Goal: Task Accomplishment & Management: Manage account settings

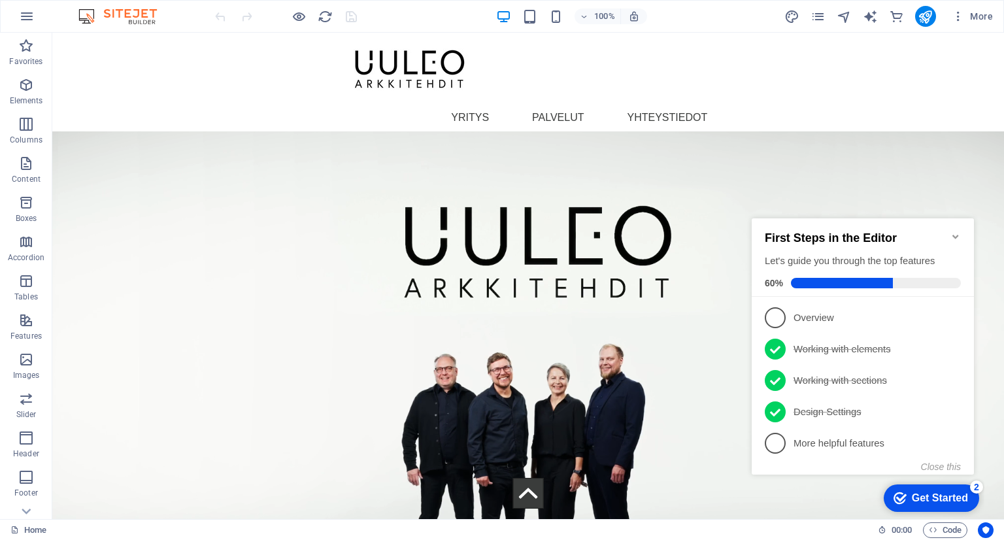
click at [958, 231] on icon "Minimize checklist" at bounding box center [956, 236] width 10 height 10
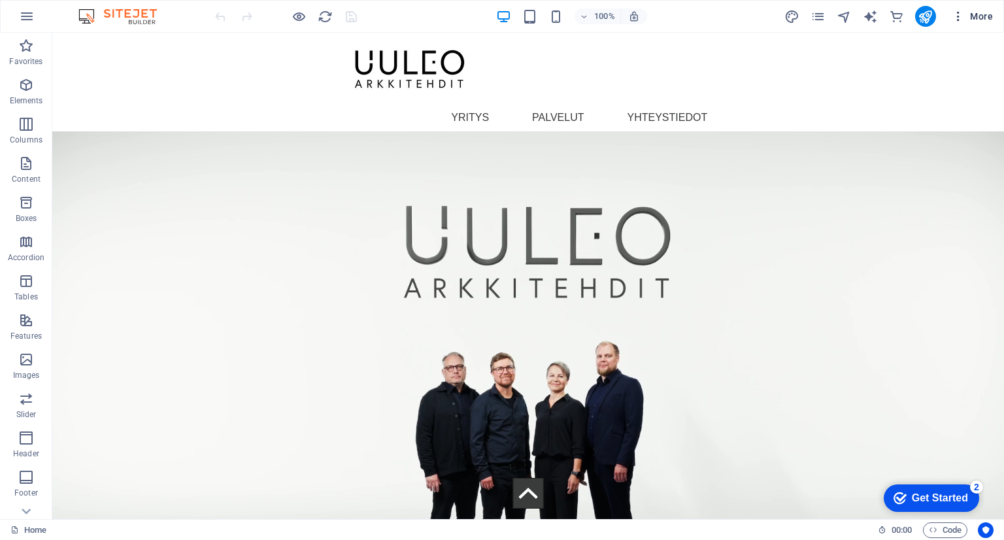
click at [956, 12] on icon "button" at bounding box center [958, 16] width 13 height 13
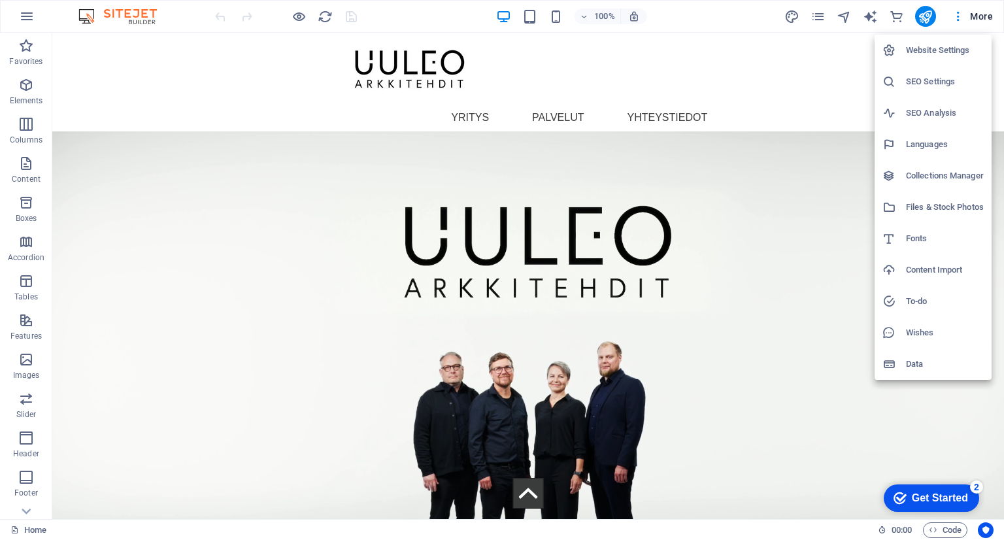
click at [934, 45] on h6 "Website Settings" at bounding box center [945, 50] width 78 height 16
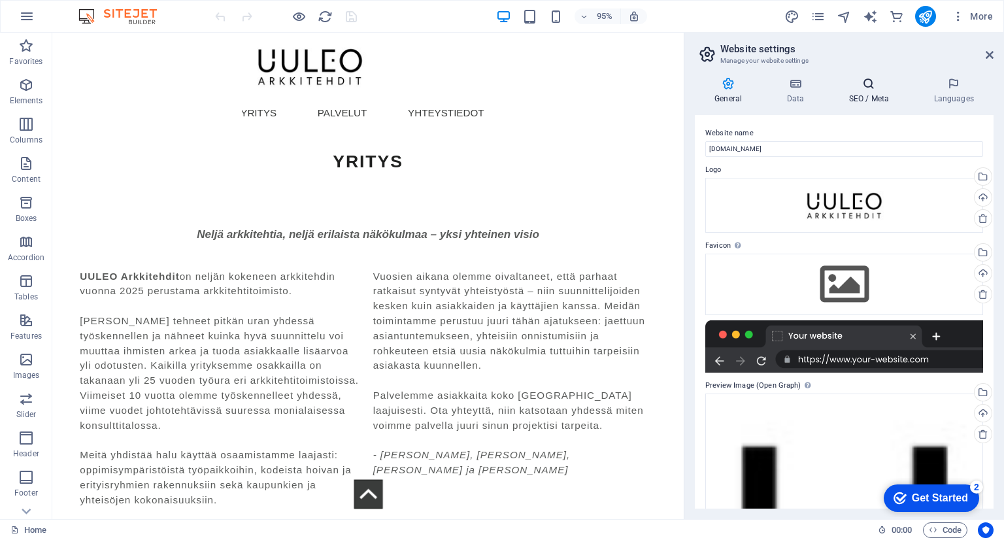
click at [860, 83] on icon at bounding box center [869, 83] width 80 height 13
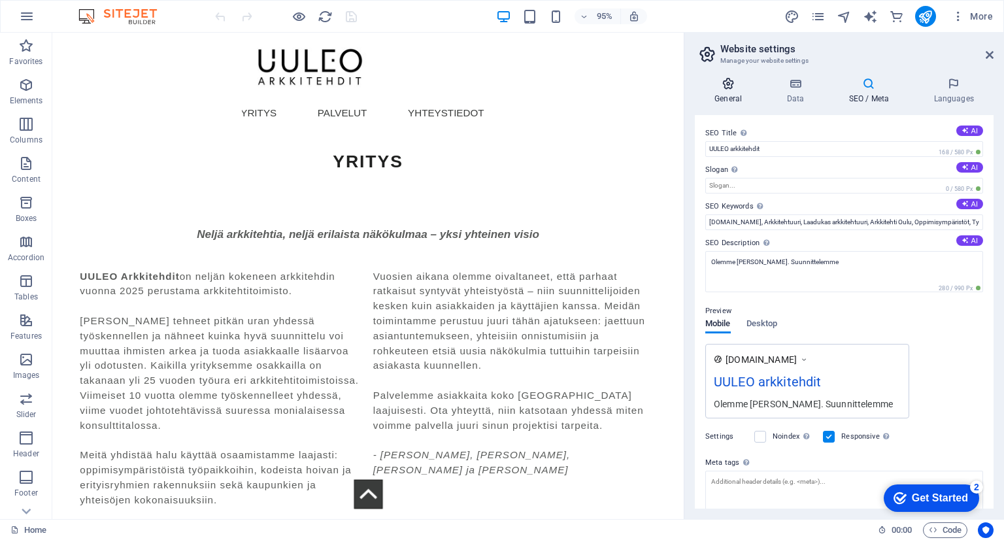
click at [719, 84] on icon at bounding box center [728, 83] width 67 height 13
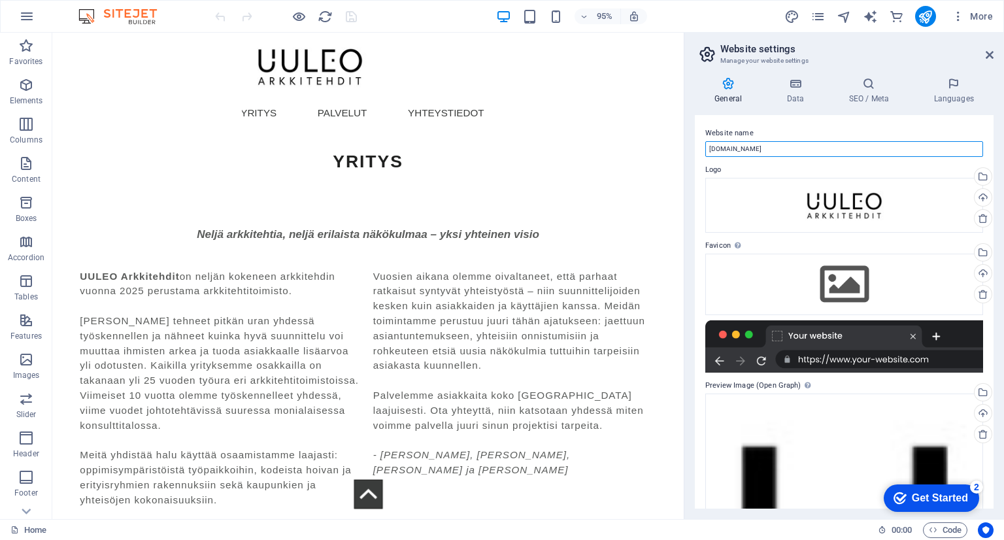
drag, startPoint x: 774, startPoint y: 151, endPoint x: 685, endPoint y: 143, distance: 89.3
click at [685, 143] on aside "Website settings Manage your website settings General Data SEO / Meta Languages…" at bounding box center [844, 276] width 320 height 486
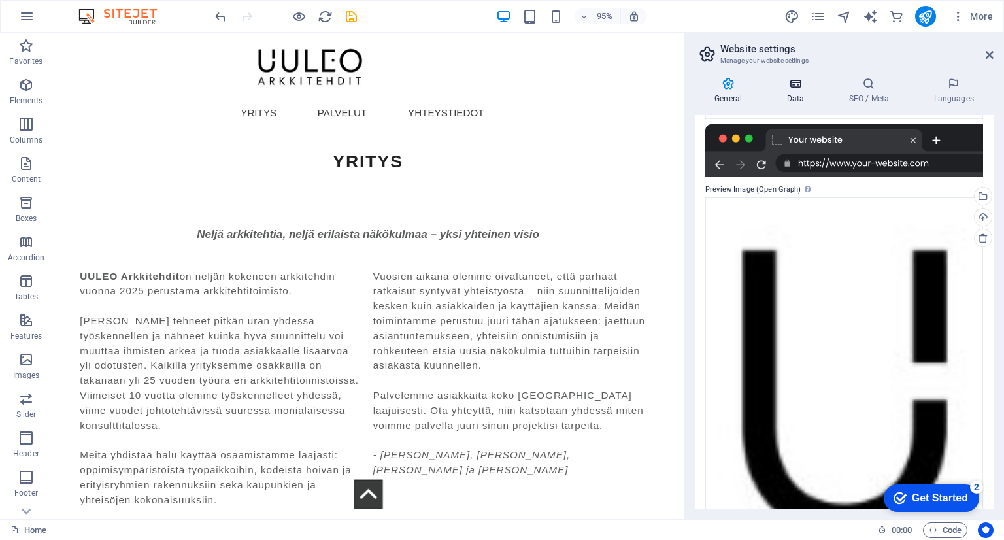
type input "UULEO Arkkitehdit"
click at [792, 86] on icon at bounding box center [795, 83] width 57 height 13
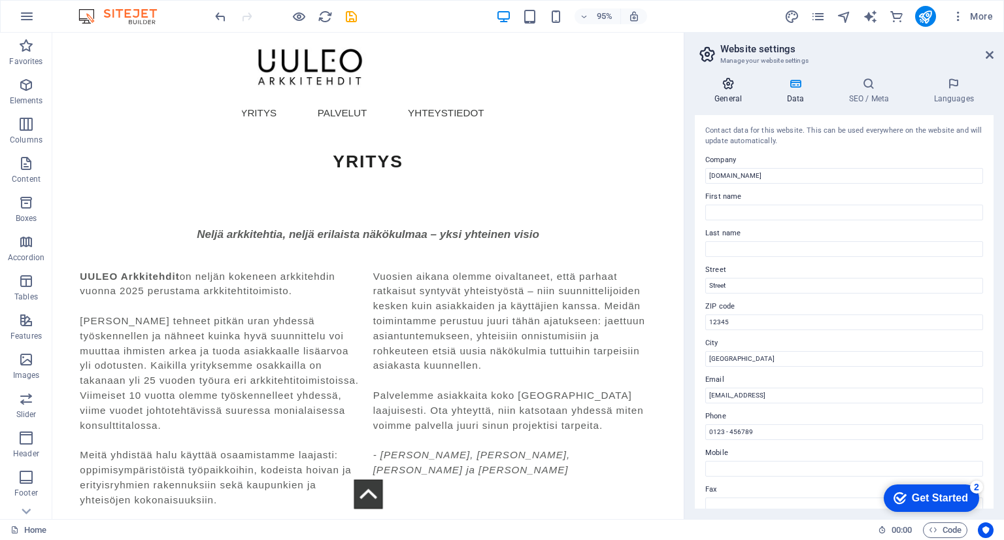
click at [735, 78] on icon at bounding box center [728, 83] width 67 height 13
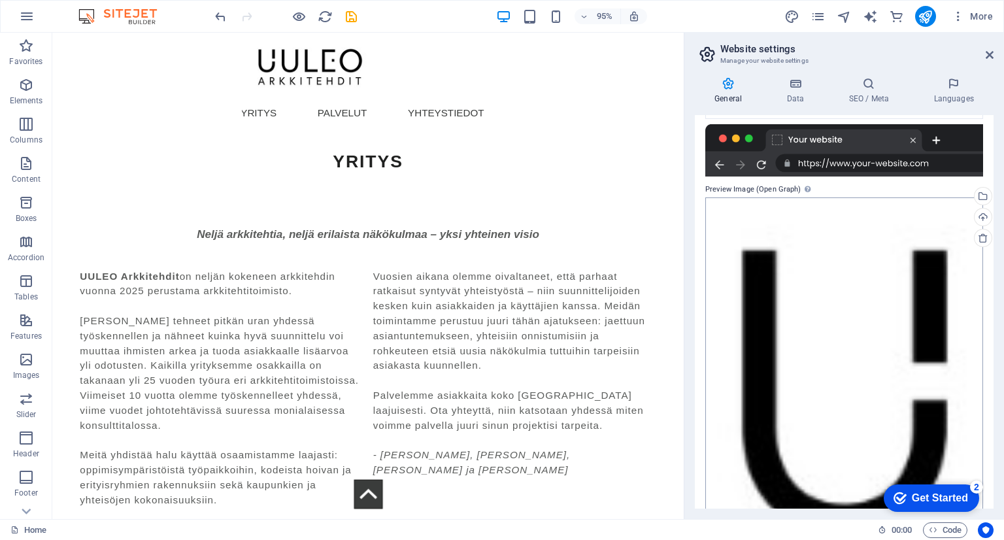
scroll to position [0, 0]
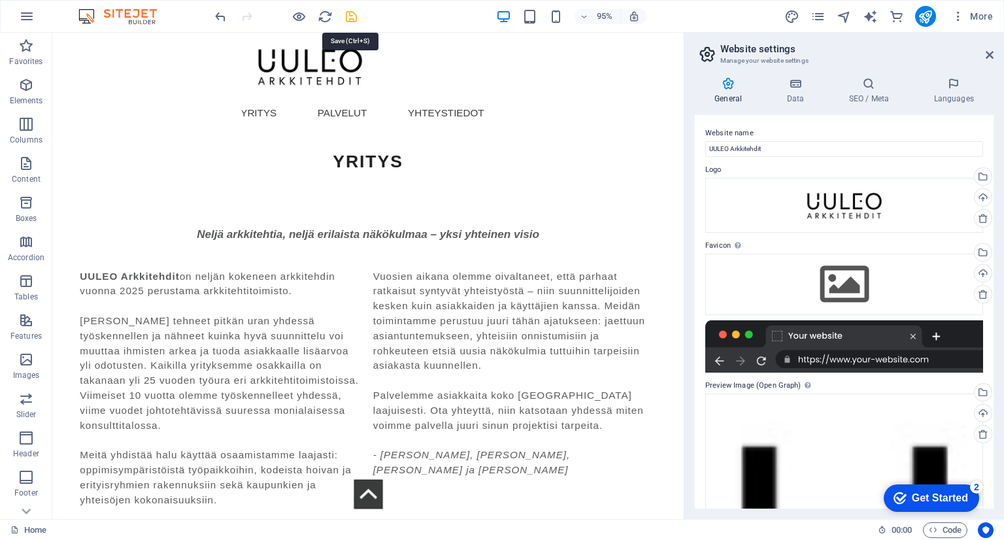
click at [342, 477] on icon "save" at bounding box center [332, 486] width 19 height 19
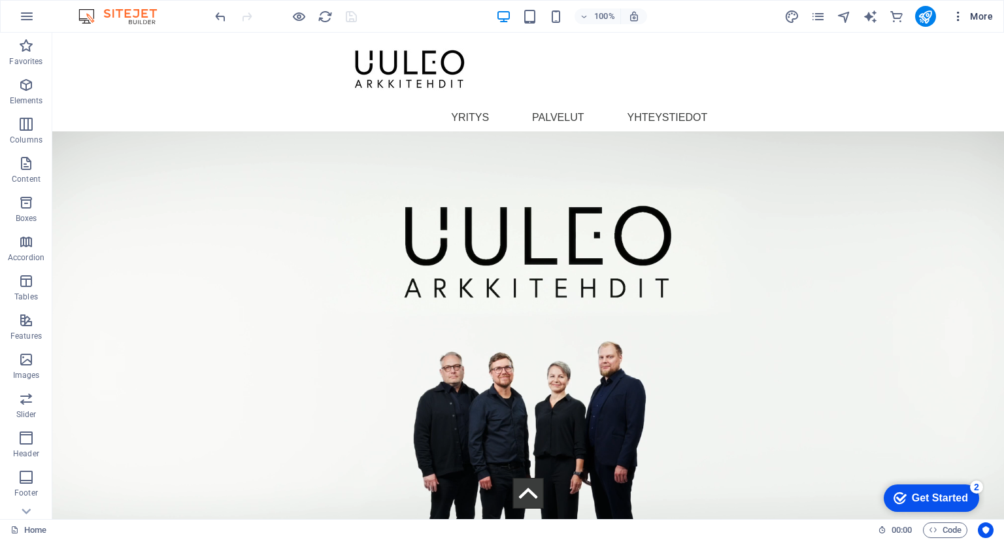
click at [957, 18] on icon "button" at bounding box center [958, 16] width 13 height 13
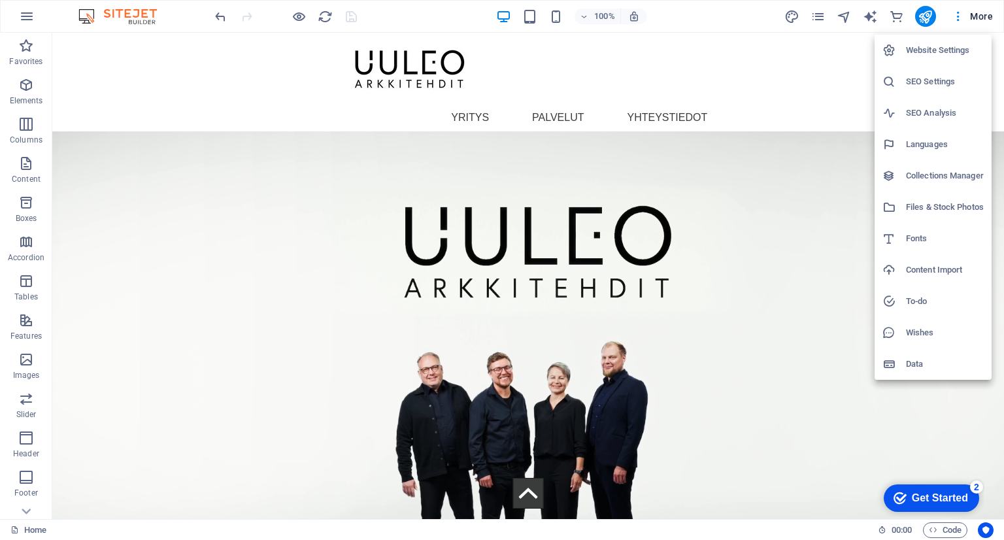
click at [934, 47] on h6 "Website Settings" at bounding box center [945, 50] width 78 height 16
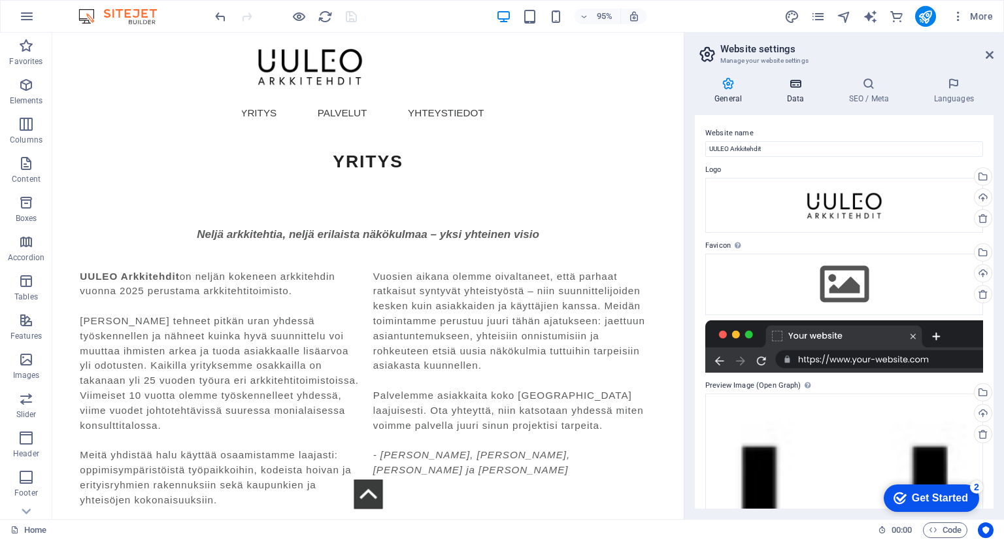
click at [795, 84] on icon at bounding box center [795, 83] width 57 height 13
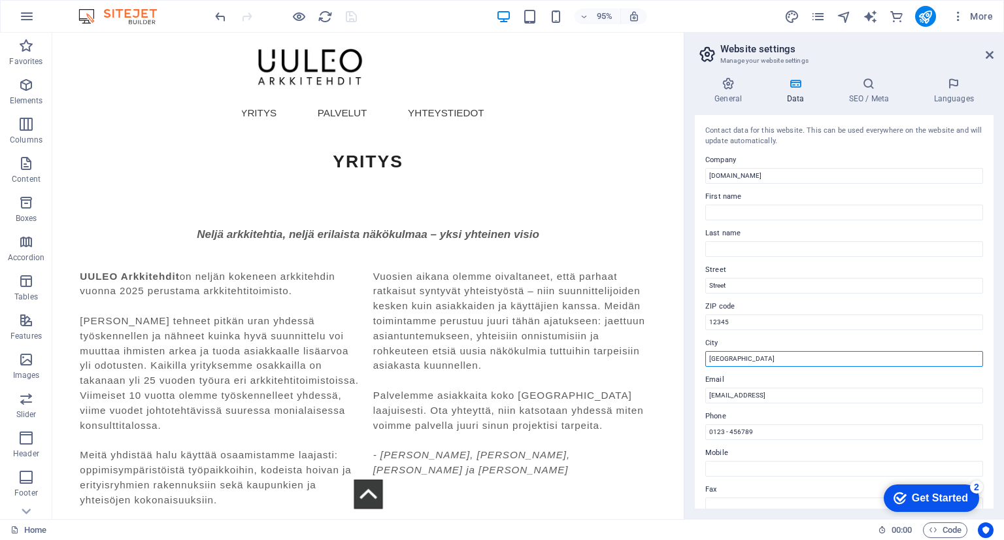
drag, startPoint x: 817, startPoint y: 392, endPoint x: 713, endPoint y: 371, distance: 106.2
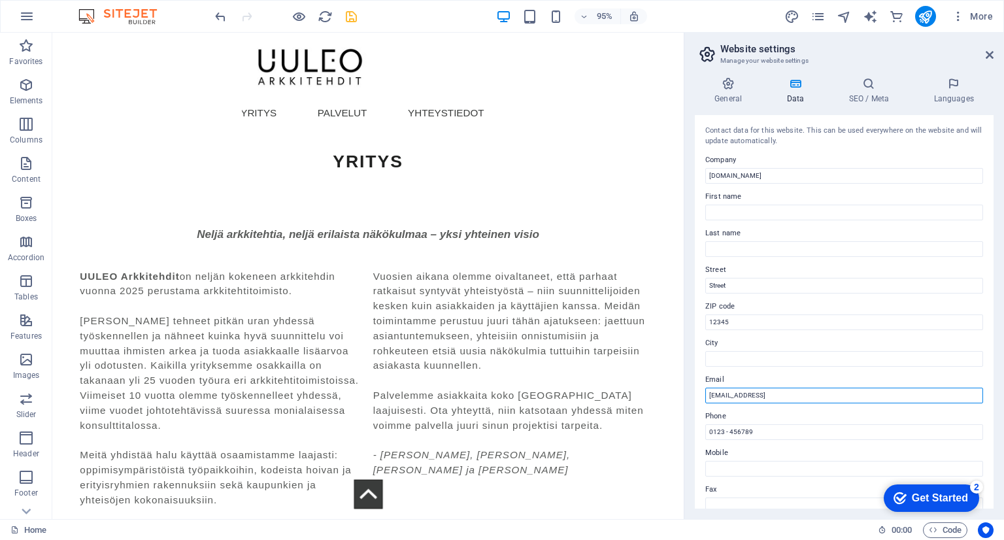
drag, startPoint x: 884, startPoint y: 391, endPoint x: 691, endPoint y: 385, distance: 192.9
click at [691, 385] on div "General Data SEO / Meta Languages Website name UULEO Arkkitehdit Logo Drag file…" at bounding box center [844, 293] width 320 height 452
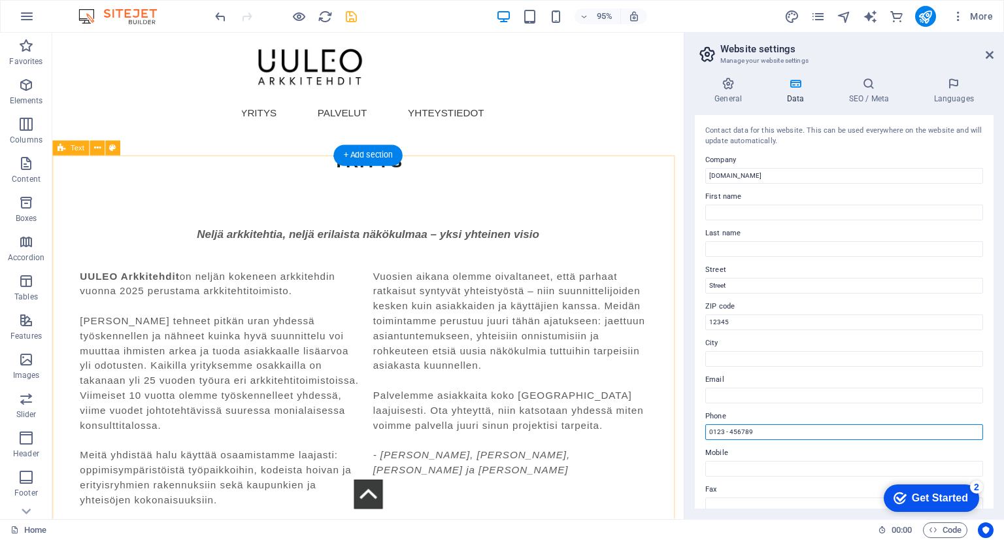
drag, startPoint x: 817, startPoint y: 468, endPoint x: 683, endPoint y: 448, distance: 135.5
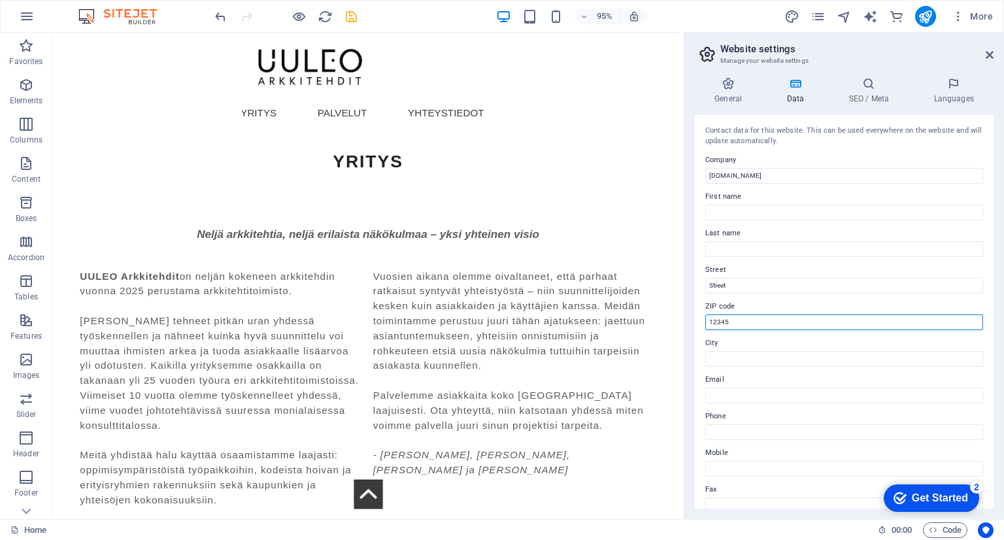
drag, startPoint x: 760, startPoint y: 325, endPoint x: 708, endPoint y: 324, distance: 51.7
click at [708, 324] on input "12345" at bounding box center [844, 322] width 278 height 16
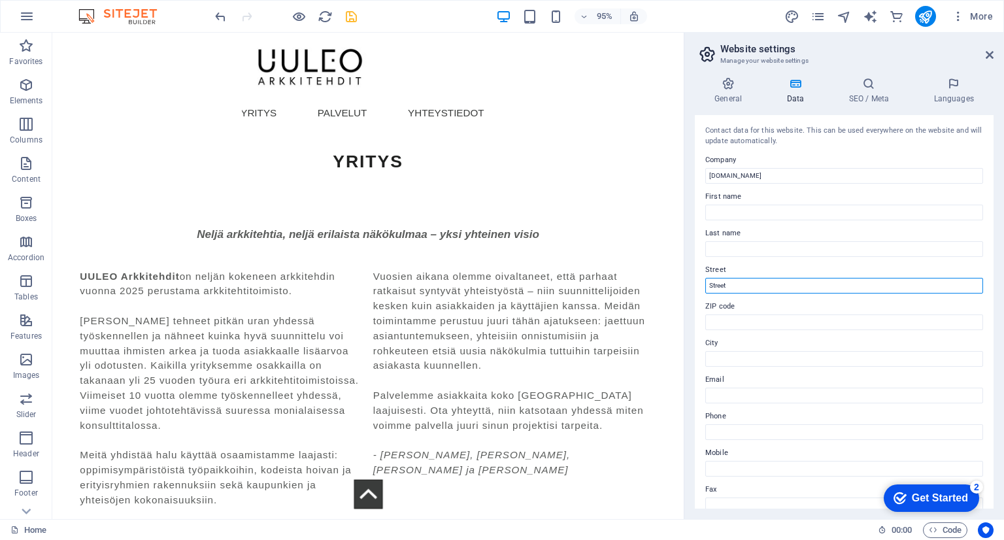
drag, startPoint x: 777, startPoint y: 286, endPoint x: 699, endPoint y: 289, distance: 78.5
click at [699, 289] on div "Contact data for this website. This can be used everywhere on the website and w…" at bounding box center [844, 312] width 299 height 394
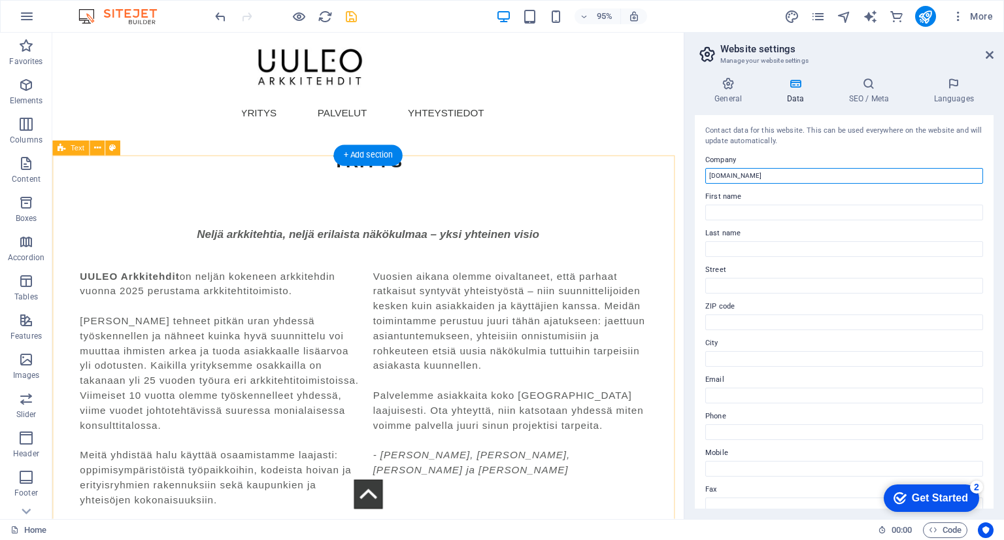
drag, startPoint x: 804, startPoint y: 211, endPoint x: 690, endPoint y: 191, distance: 115.5
type input "UULEO Arkkitehdit"
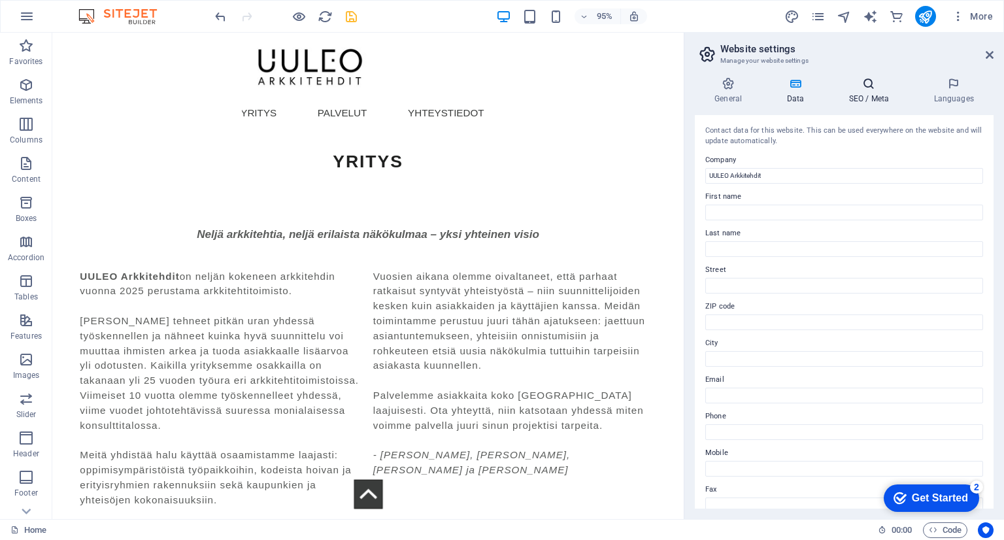
click at [862, 90] on icon at bounding box center [869, 83] width 80 height 13
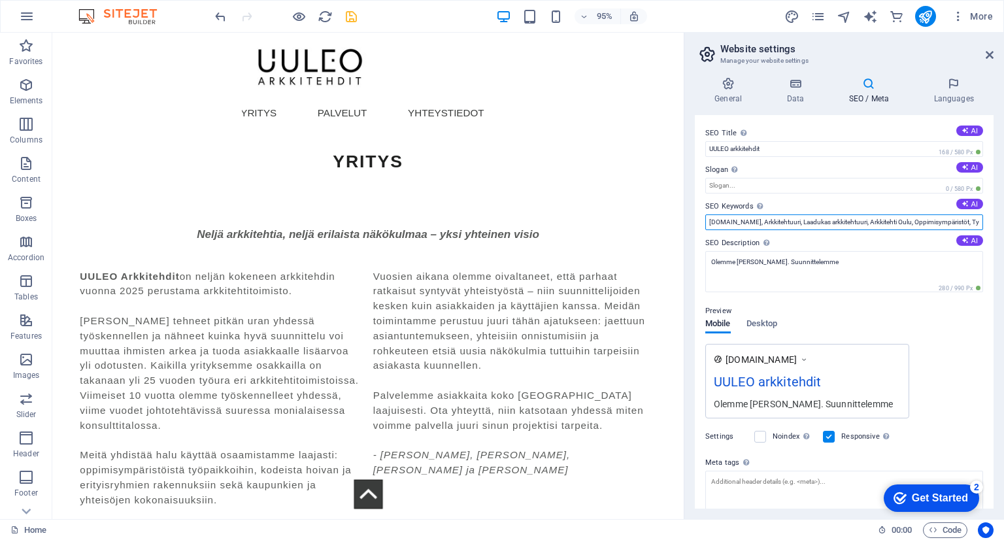
click at [730, 223] on input "[DOMAIN_NAME], Arkkitehtuuri, Laadukas arkkitehtuuri, Arkkitehti Oulu, Oppimisy…" at bounding box center [844, 222] width 278 height 16
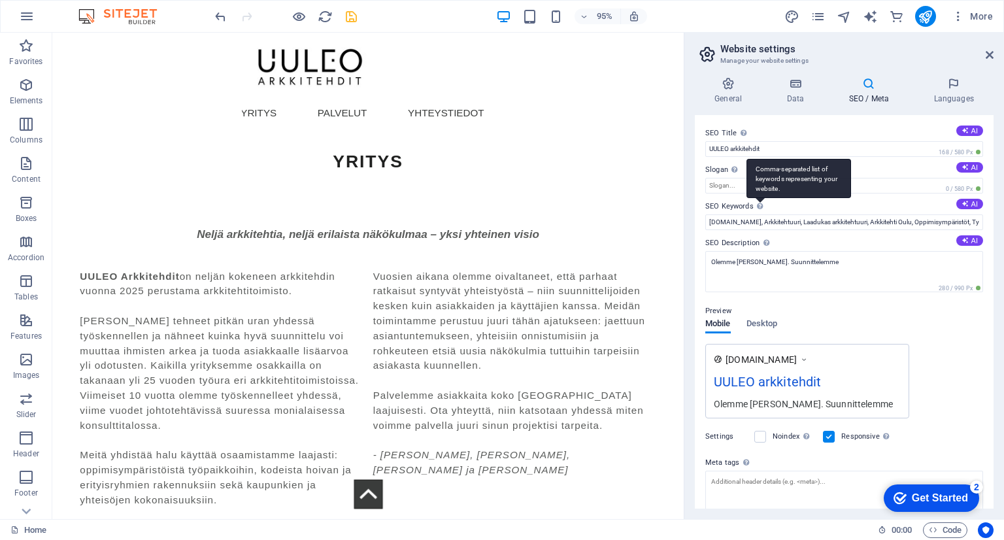
click at [758, 198] on div "Comma-separated list of keywords representing your website." at bounding box center [799, 178] width 105 height 39
click at [758, 214] on input "[DOMAIN_NAME], Arkkitehtuuri, Laadukas arkkitehtuuri, Arkkitehti Oulu, Oppimisy…" at bounding box center [844, 222] width 278 height 16
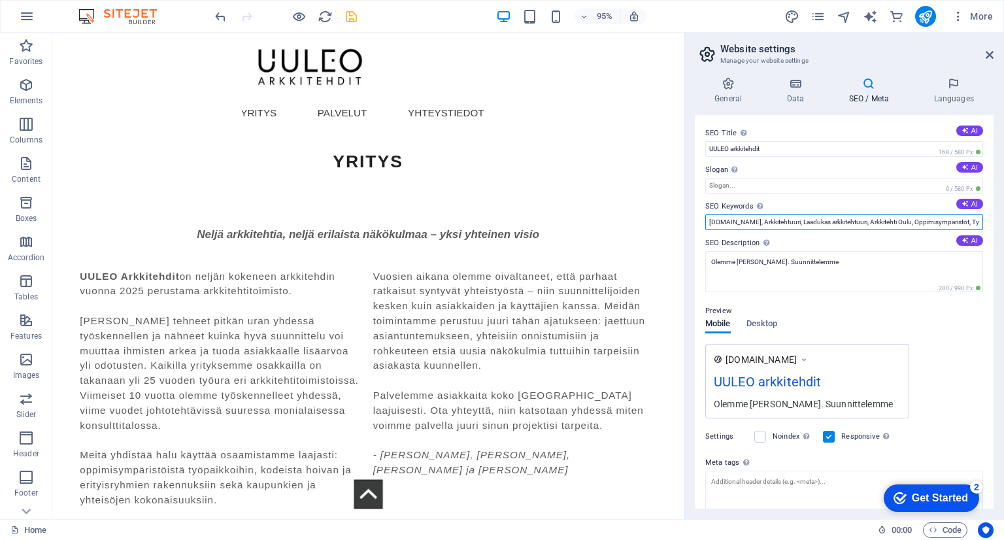
drag, startPoint x: 732, startPoint y: 220, endPoint x: 698, endPoint y: 220, distance: 33.3
click at [698, 220] on div "SEO Title The title of your website - make it something that stands out in sear…" at bounding box center [844, 312] width 299 height 394
click at [711, 221] on input "Arkkitehtuuri, Laadukas arkkitehtuuri, Arkkitehti Oulu, Oppimisympäristöt, Työy…" at bounding box center [844, 222] width 278 height 16
type input "Arkkitehtuuri, Laadukas arkkitehtuuri, Arkkitehti Oulu, Oppimisympäristöt, Työy…"
click at [760, 324] on span "Desktop" at bounding box center [762, 325] width 31 height 18
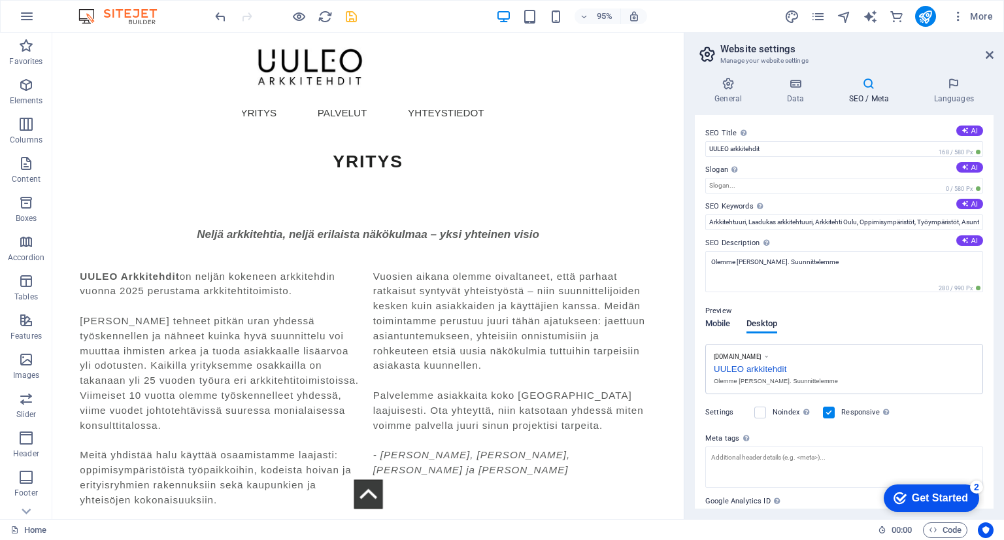
click at [705, 322] on span "Mobile" at bounding box center [717, 325] width 25 height 18
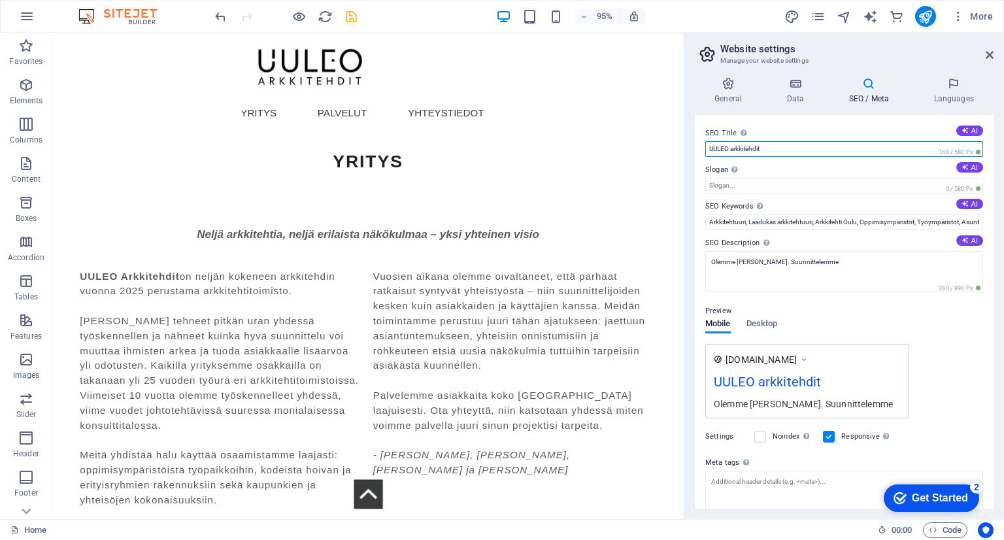
click at [735, 150] on input "UULEO arkkitehdit" at bounding box center [844, 149] width 278 height 16
type input "UULEO Arkkitehdit"
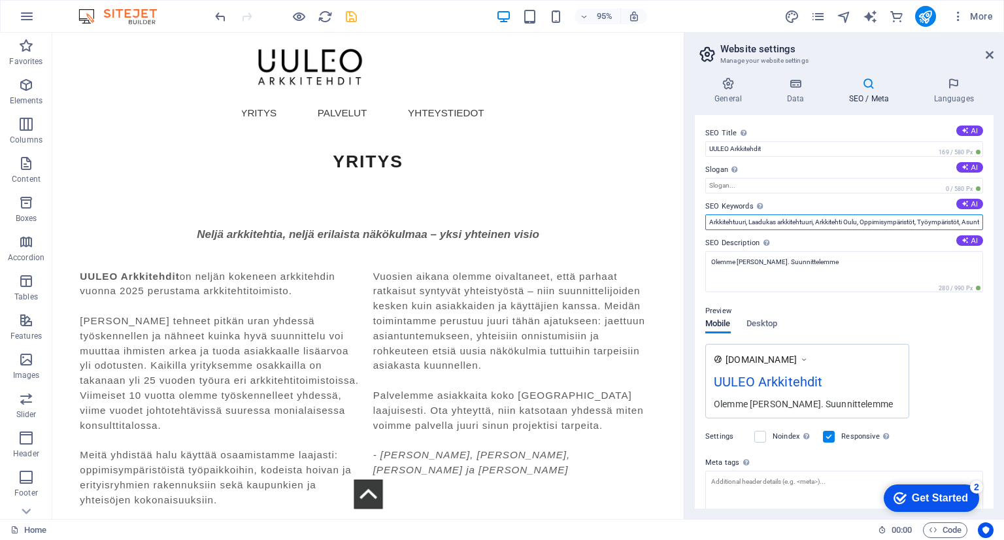
click at [806, 220] on input "Arkkitehtuuri, Laadukas arkkitehtuuri, Arkkitehti Oulu, Oppimisympäristöt, Työy…" at bounding box center [844, 222] width 278 height 16
click at [936, 218] on input "Arkkitehtuuri, Laadukas arkkitehtuuri, Arkkitehti Oulu, Oppimisympäristöt, Työy…" at bounding box center [844, 222] width 278 height 16
drag, startPoint x: 949, startPoint y: 220, endPoint x: 1004, endPoint y: 220, distance: 54.3
click at [1004, 220] on div "General Data SEO / Meta Languages Website name UULEO Arkkitehdit Logo Drag file…" at bounding box center [844, 293] width 320 height 452
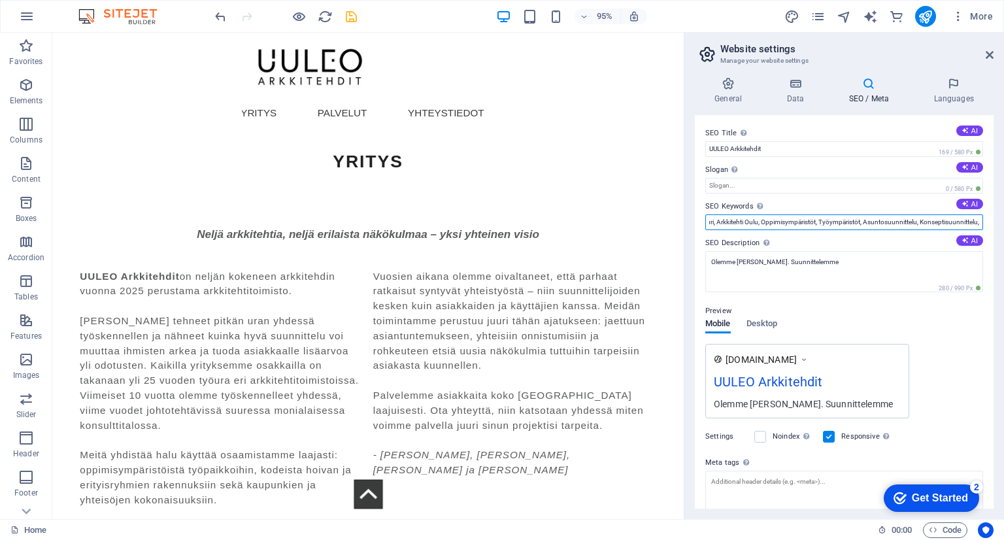
click at [955, 221] on input "Arkkitehtuuri, Laadukas arkkitehtuuri, Arkkitehti Oulu, Oppimisympäristöt, Työy…" at bounding box center [844, 222] width 278 height 16
click at [913, 221] on input "Arkkitehtuuri, Laadukas arkkitehtuuri, Arkkitehti Oulu, Oppimisympäristöt, Työy…" at bounding box center [844, 222] width 278 height 16
click at [866, 220] on input "Arkkitehtuuri, Laadukas arkkitehtuuri, Arkkitehti Oulu, Oppimisympäristöt, Työy…" at bounding box center [844, 222] width 278 height 16
click at [866, 222] on input "Arkkitehtuuri, Laadukas arkkitehtuuri, Arkkitehti Oulu, Oppimisympäristöt, Työy…" at bounding box center [844, 222] width 278 height 16
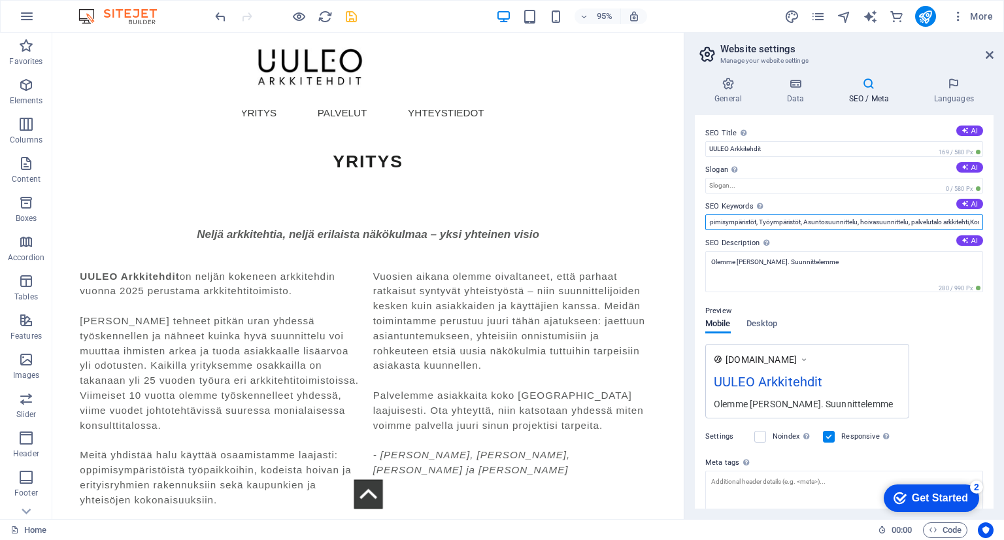
click at [813, 222] on input "Arkkitehtuuri, Laadukas arkkitehtuuri, Arkkitehti Oulu, Oppimisympäristöt, Työy…" at bounding box center [844, 222] width 278 height 16
click at [780, 222] on input "Arkkitehtuuri, Laadukas arkkitehtuuri, Arkkitehti Oulu, Oppimisympäristöt, Työy…" at bounding box center [844, 222] width 278 height 16
click at [766, 221] on input "Arkkitehtuuri, Laadukas arkkitehtuuri, Arkkitehti Oulu, Oppimisympäristöt, Työy…" at bounding box center [844, 222] width 278 height 16
drag, startPoint x: 779, startPoint y: 254, endPoint x: 697, endPoint y: 235, distance: 83.9
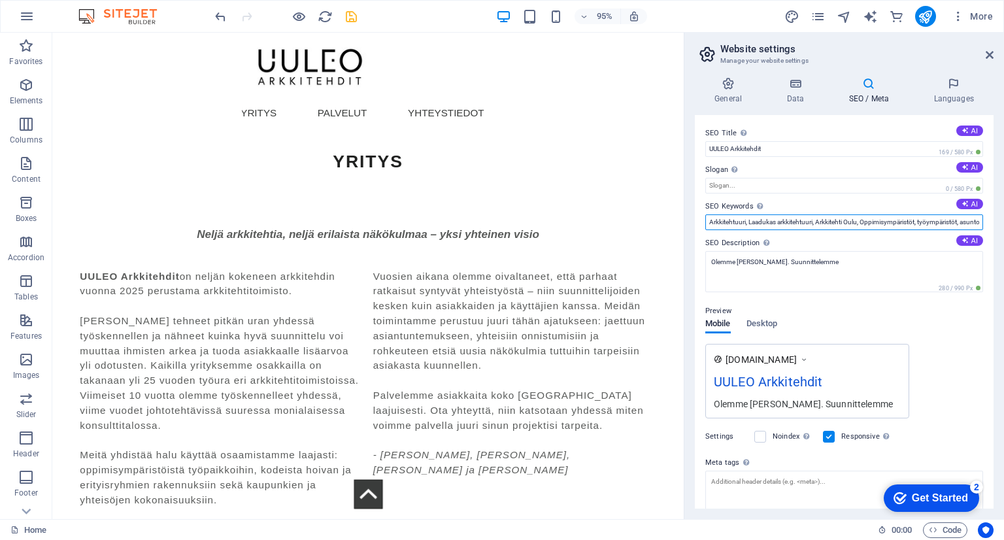
click at [909, 218] on input "Arkkitehtuuri, Laadukas arkkitehtuuri, Arkkitehti Oulu, Oppimisympäristöt, työy…" at bounding box center [844, 222] width 278 height 16
click at [866, 220] on input "Arkkitehtuuri, Laadukas arkkitehtuuri, Arkkitehti Oulu, Oppimisympäristöt, työy…" at bounding box center [844, 222] width 278 height 16
click at [821, 224] on input "Arkkitehtuuri, Laadukas arkkitehtuuri, Arkkitehti Oulu, oppimisympäristöt, työy…" at bounding box center [844, 222] width 278 height 16
click at [751, 222] on input "Arkkitehtuuri, Laadukas arkkitehtuuri, arkkitehti Oulu, oppimisympäristöt, työy…" at bounding box center [844, 222] width 278 height 16
click at [748, 223] on input "Arkkitehtuuri, laadukas arkkitehtuuri, arkkitehti Oulu, oppimisympäristöt, työy…" at bounding box center [844, 222] width 278 height 16
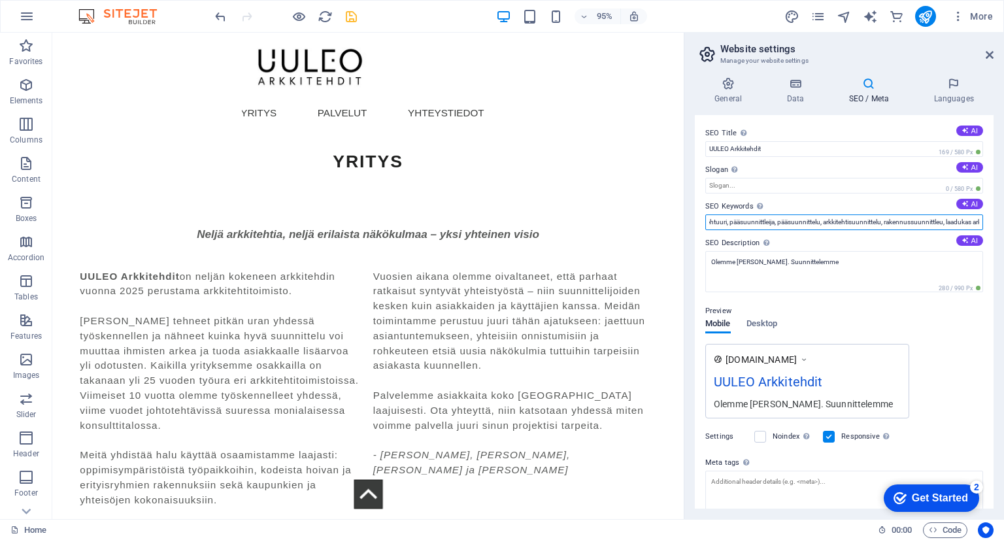
scroll to position [0, 23]
click at [935, 218] on input "Arkkitehtuuri, pääsuunnittleija, pääsuunnittelu, arkkitehtisuunnittelu, rakennu…" at bounding box center [844, 222] width 278 height 16
drag, startPoint x: 939, startPoint y: 218, endPoint x: 985, endPoint y: 217, distance: 45.8
click at [985, 217] on div "SEO Title The title of your website - make it something that stands out in sear…" at bounding box center [844, 312] width 299 height 394
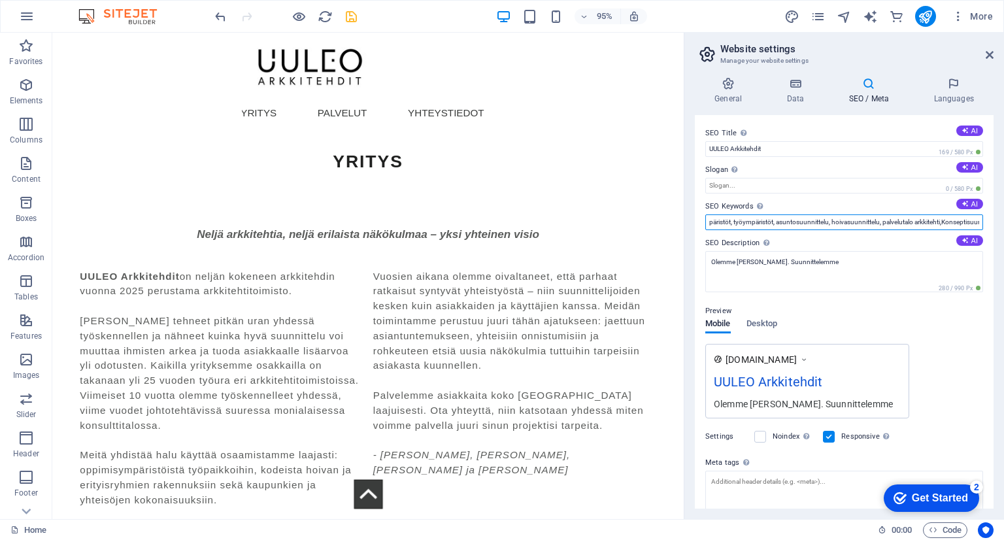
click at [924, 220] on input "Arkkitehtuuri, pääsuunnittleija, pääsuunnittelu, arkkitehtisuunnittelu, rakennu…" at bounding box center [844, 222] width 278 height 16
click at [913, 223] on input "Arkkitehtuuri, pääsuunnittleija, pääsuunnittelu, arkkitehtisuunnittelu, rakennu…" at bounding box center [844, 222] width 278 height 16
drag, startPoint x: 968, startPoint y: 254, endPoint x: 661, endPoint y: 235, distance: 307.2
click at [766, 219] on input "Arkkitehtuuri, pääsuunnittleija, pääsuunnittelu, arkkitehtisuunnittelu, rakennu…" at bounding box center [844, 222] width 278 height 16
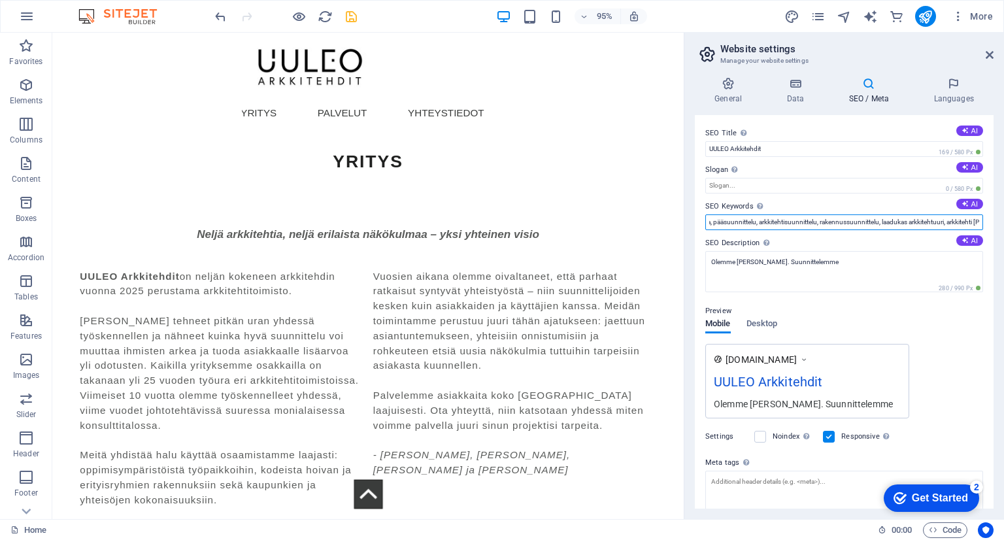
scroll to position [0, 226]
drag, startPoint x: 903, startPoint y: 220, endPoint x: 986, endPoint y: 222, distance: 82.4
click at [986, 222] on div "SEO Title The title of your website - make it something that stands out in sear…" at bounding box center [844, 312] width 299 height 394
click at [862, 222] on input "Arkkitehtuuri, pääsuunnittleija, pääsuunnittelu, arkkitehtisuunnittelu, rakennu…" at bounding box center [844, 222] width 278 height 16
click at [911, 223] on input "Arkkitehtuuri, pääsuunnittleija, pääsuunnittelu, arkkitehtisuunnittelu, rakennu…" at bounding box center [844, 222] width 278 height 16
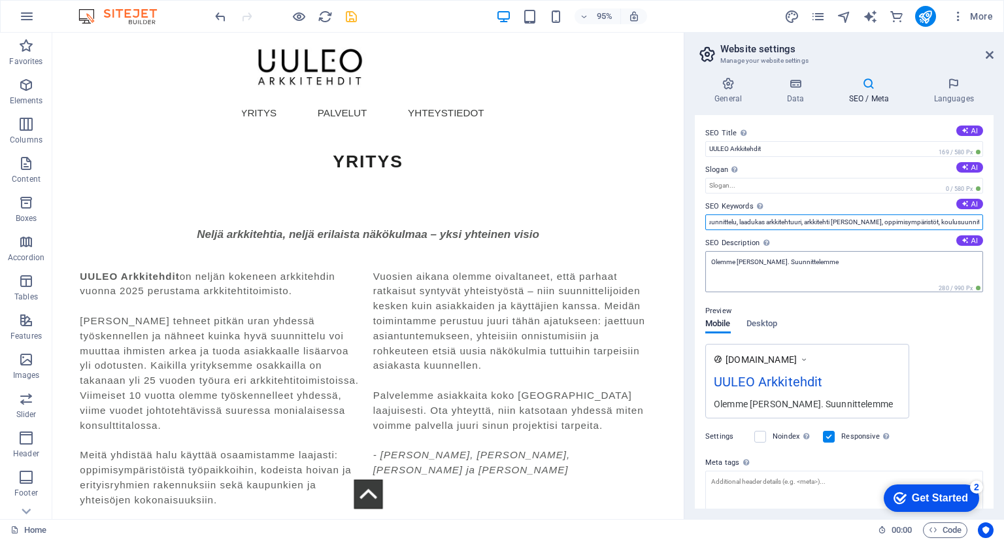
type input "Arkkitehtuuri, pääsuunnittleija, pääsuunnittelu, arkkitehtisuunnittelu, rakennu…"
click at [853, 263] on textarea "Olemme [PERSON_NAME]. Suunnittelemme" at bounding box center [844, 271] width 278 height 41
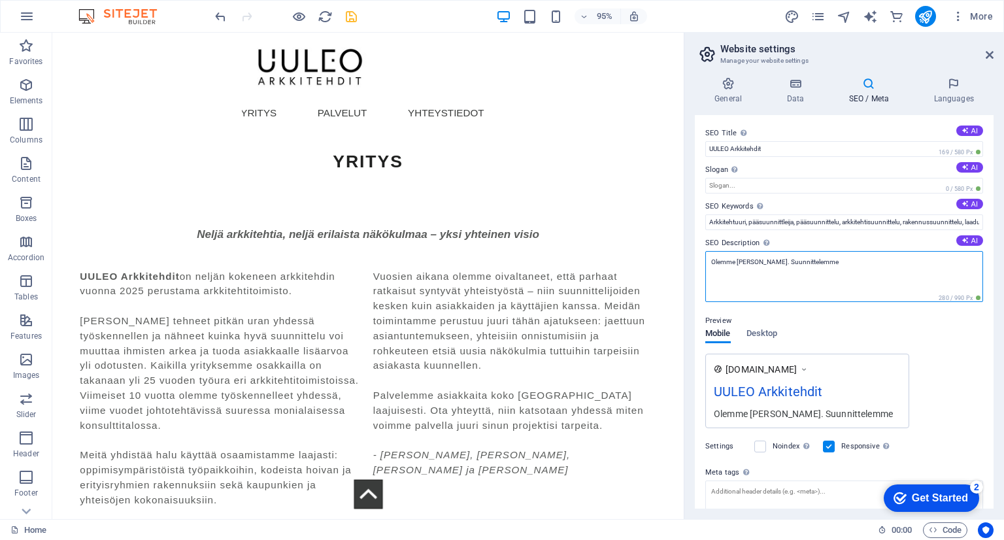
drag, startPoint x: 930, startPoint y: 295, endPoint x: 748, endPoint y: 288, distance: 181.9
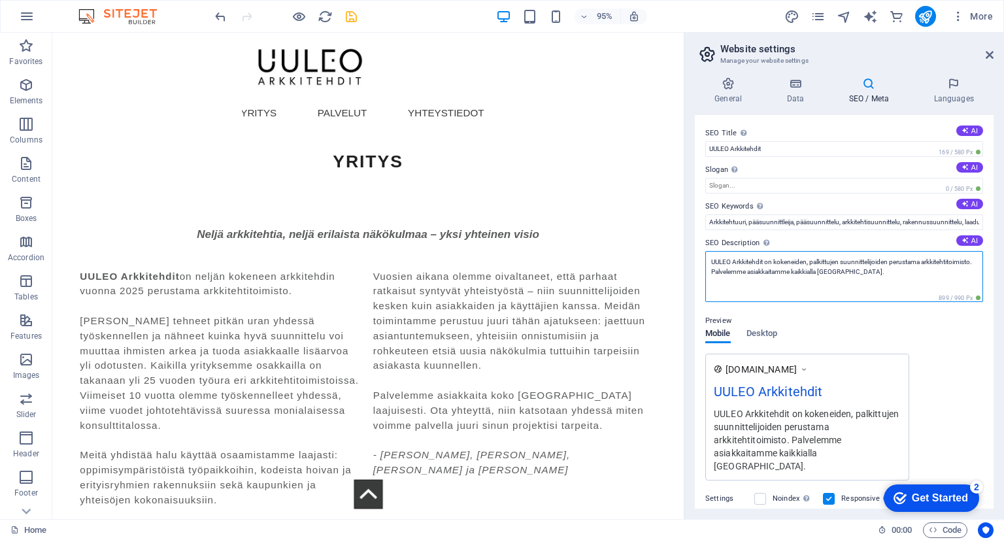
click at [881, 273] on textarea "UULEO Arkkitehdit on kokeneiden, palkittujen suunnittelijoiden perustama arkkit…" at bounding box center [844, 276] width 278 height 51
type textarea "UULEO Arkkitehdit on kokeneiden, palkittujen suunnittelijoiden perustama arkkit…"
click at [734, 161] on div "The slogan of your website." at bounding box center [773, 152] width 105 height 20
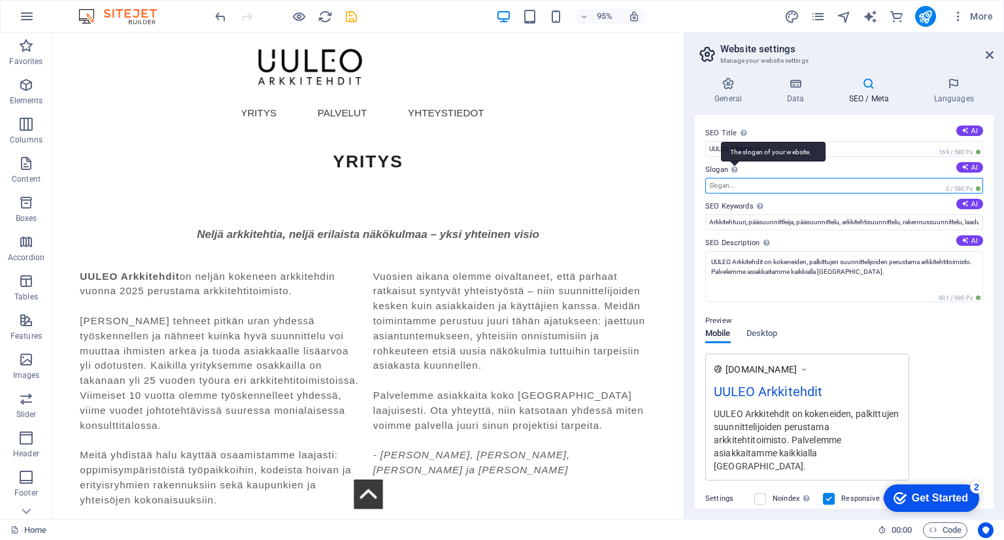
click at [734, 178] on input "Slogan The slogan of your website. AI" at bounding box center [844, 186] width 278 height 16
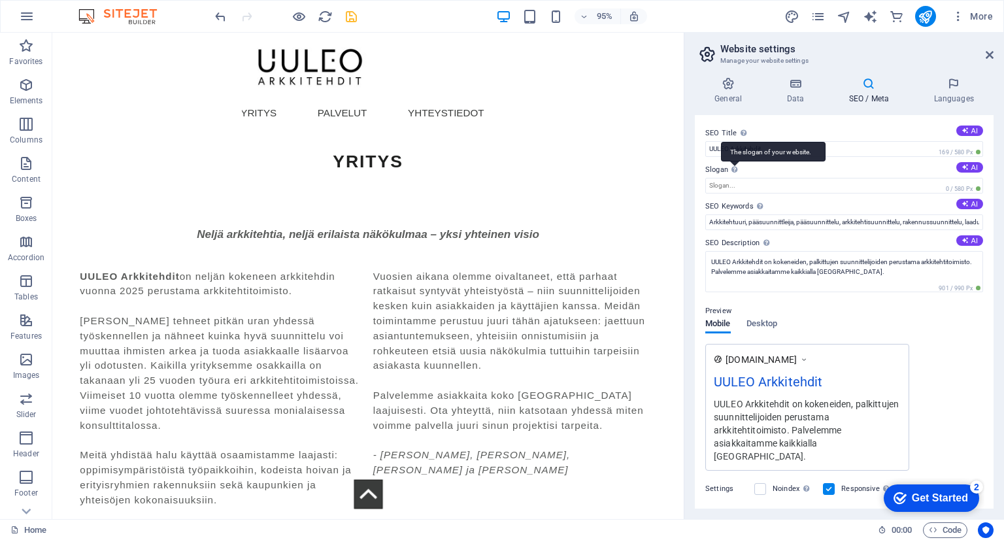
click at [734, 161] on div "The slogan of your website." at bounding box center [773, 152] width 105 height 20
click at [734, 178] on input "Slogan The slogan of your website. AI" at bounding box center [844, 186] width 278 height 16
click at [742, 190] on input "Slogan The slogan of your website. AI" at bounding box center [844, 186] width 278 height 16
type input "t"
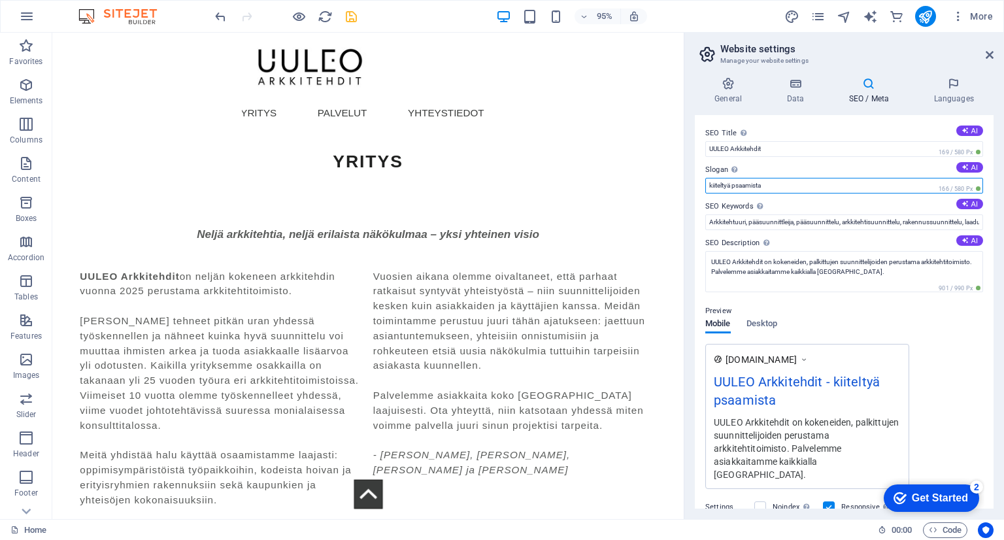
drag, startPoint x: 790, startPoint y: 188, endPoint x: 703, endPoint y: 186, distance: 86.3
click at [703, 186] on div "SEO Title The title of your website - make it something that stands out in sear…" at bounding box center [844, 312] width 299 height 394
drag, startPoint x: 734, startPoint y: 184, endPoint x: 694, endPoint y: 181, distance: 40.0
click at [695, 181] on div "SEO Title The title of your website - make it something that stands out in sear…" at bounding box center [844, 312] width 299 height 394
type input "vahvaa osaamista"
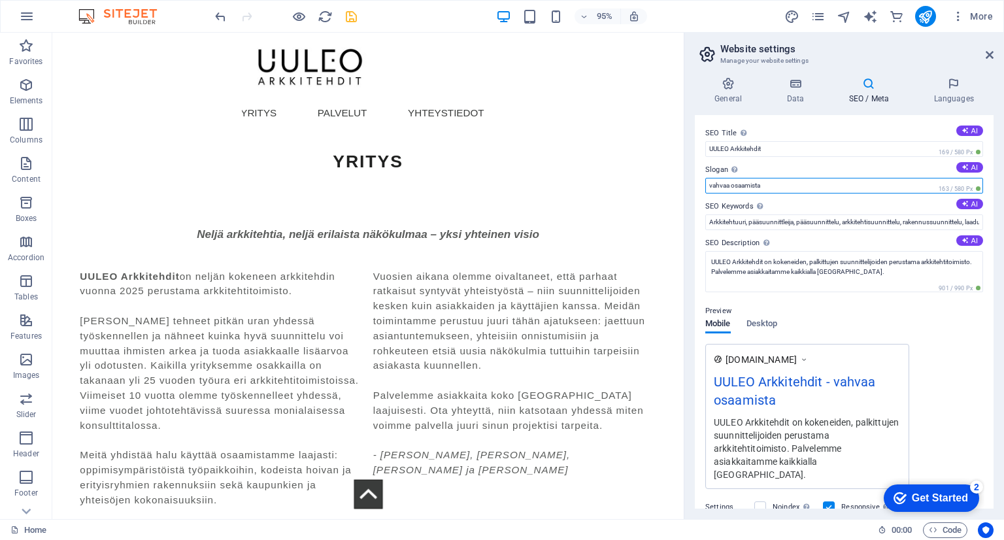
drag, startPoint x: 803, startPoint y: 219, endPoint x: 716, endPoint y: 194, distance: 91.2
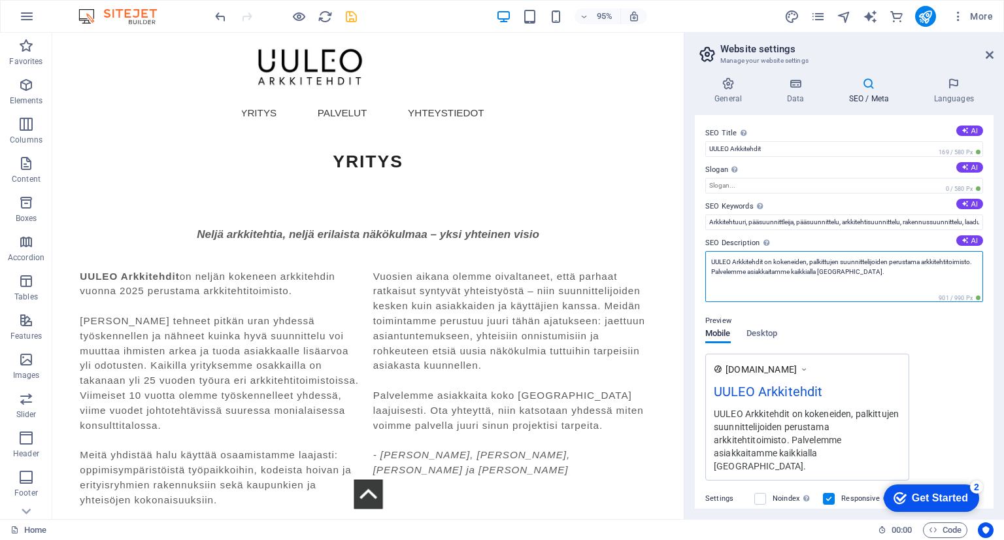
drag, startPoint x: 889, startPoint y: 260, endPoint x: 843, endPoint y: 265, distance: 46.0
click at [843, 265] on textarea "UULEO Arkkitehdit on kokeneiden, palkittujen suunnittelijoiden perustama arkkit…" at bounding box center [844, 276] width 278 height 51
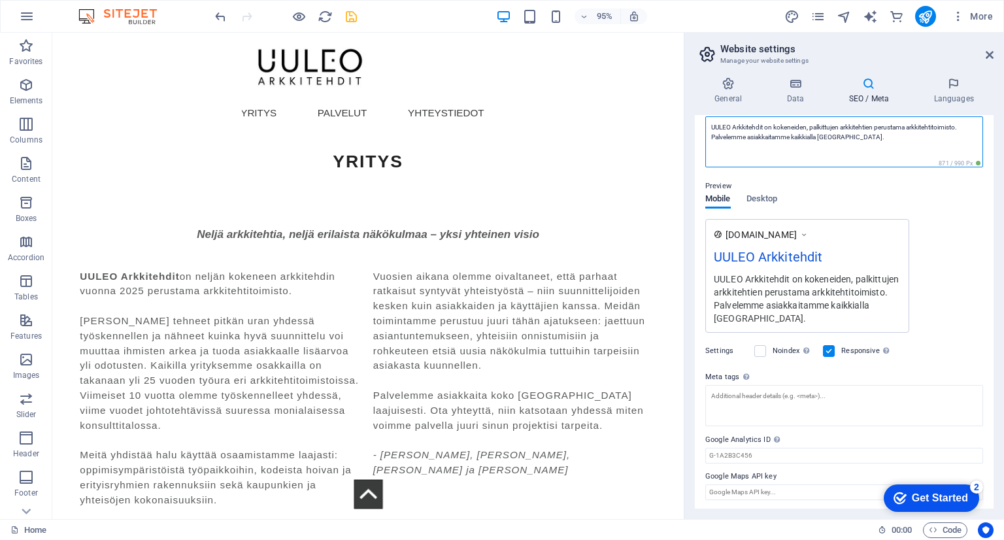
scroll to position [135, 0]
type textarea "UULEO Arkkitehdit on kokeneiden, palkittujen arkkitehtien perustama arkkitehtit…"
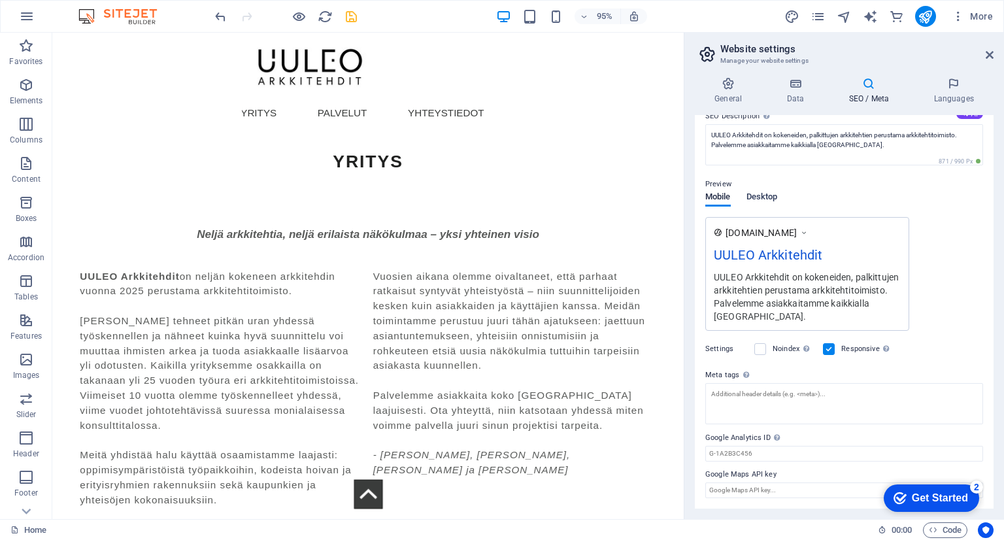
click at [765, 198] on span "Desktop" at bounding box center [762, 198] width 31 height 18
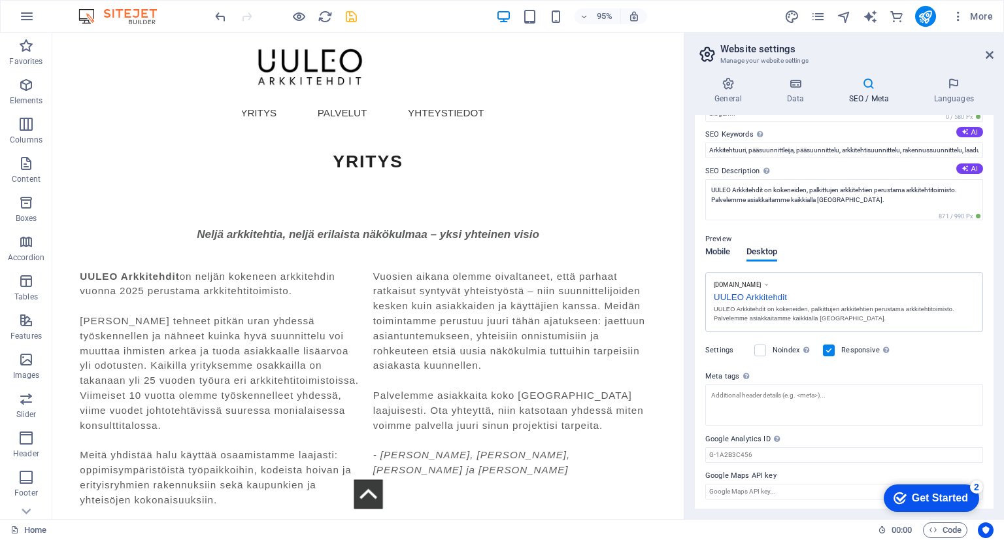
click at [722, 249] on span "Mobile" at bounding box center [717, 253] width 25 height 18
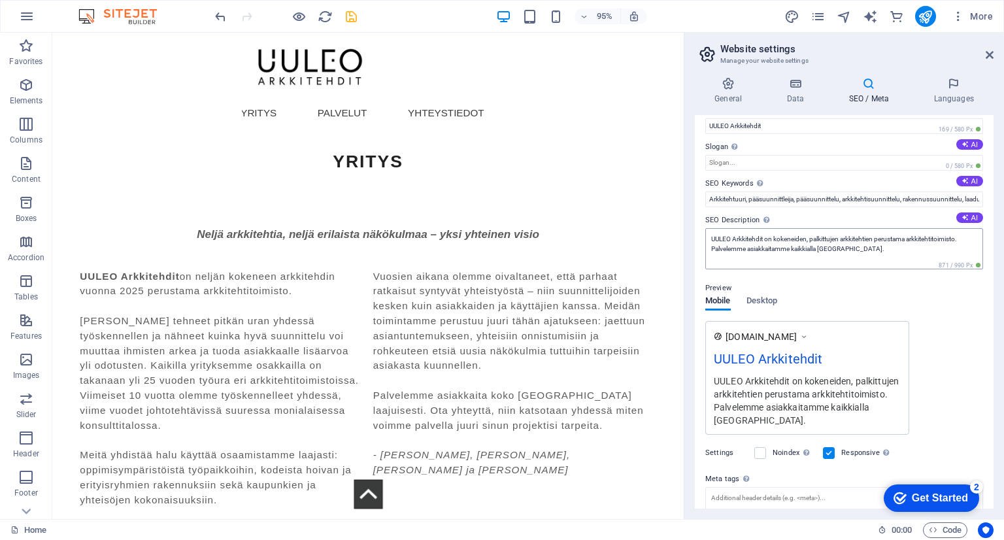
scroll to position [0, 0]
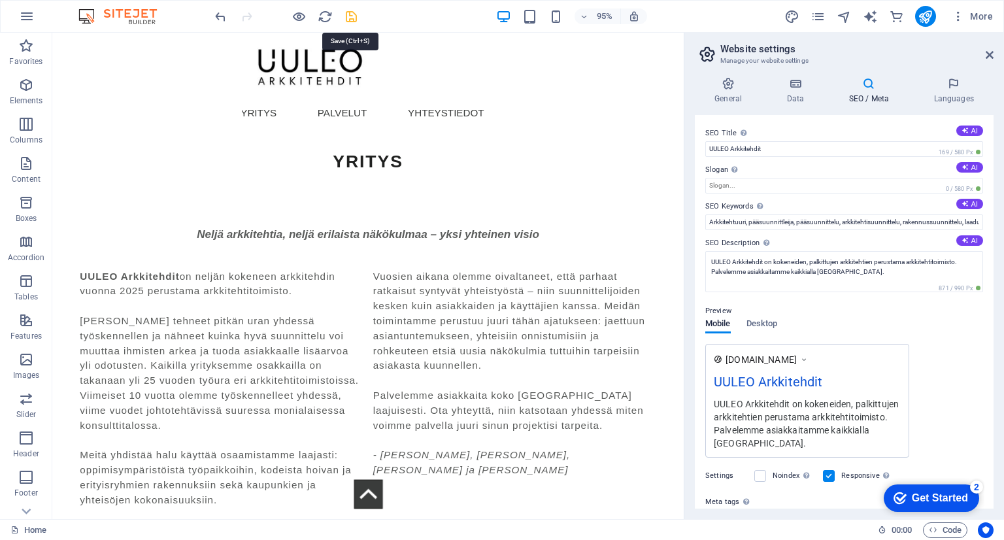
click at [348, 15] on icon "save" at bounding box center [351, 16] width 15 height 15
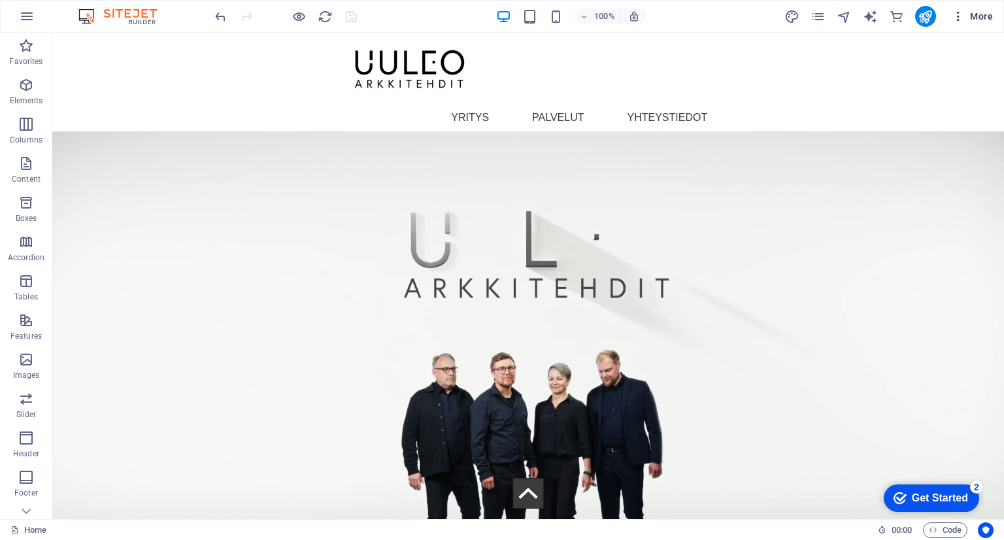
click at [960, 14] on icon "button" at bounding box center [958, 16] width 13 height 13
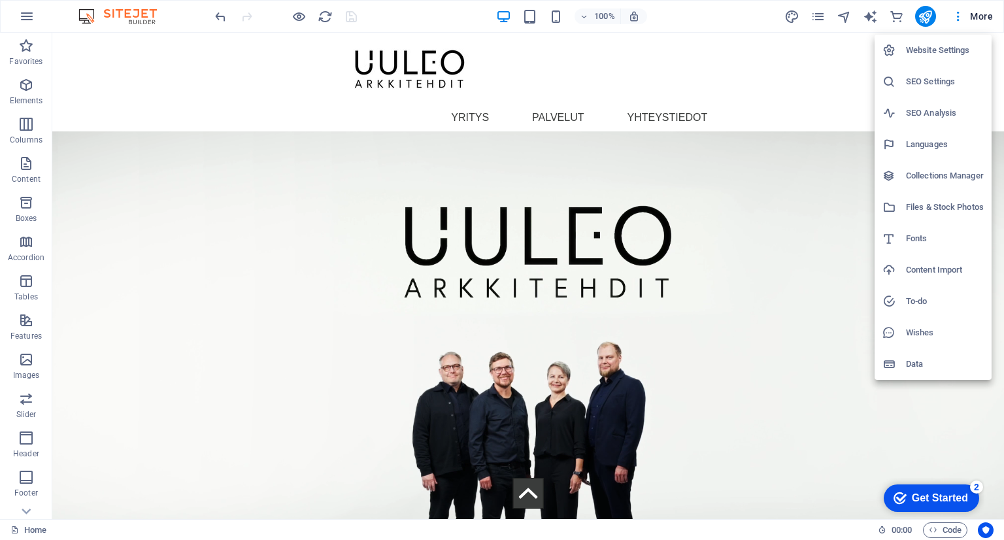
click at [926, 82] on h6 "SEO Settings" at bounding box center [945, 82] width 78 height 16
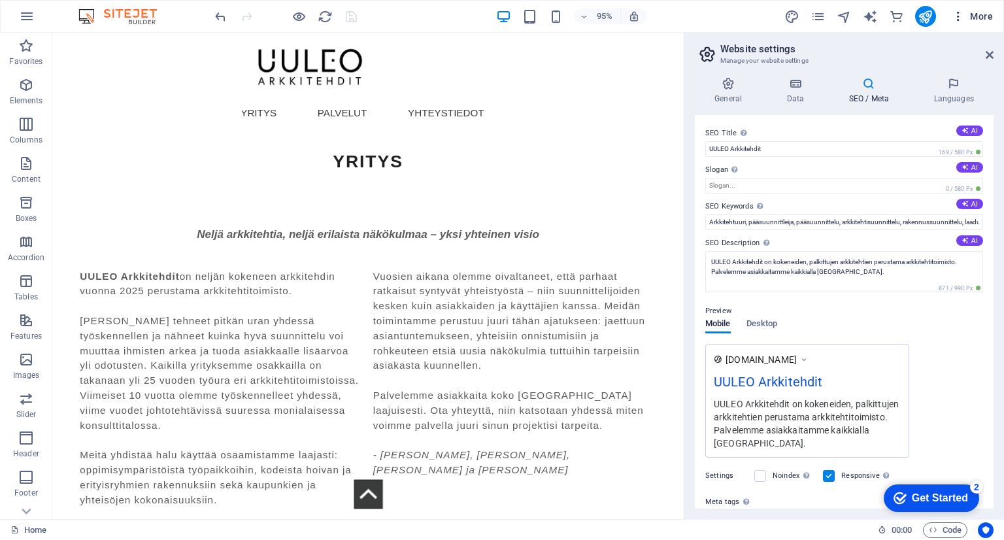
click at [962, 16] on icon "button" at bounding box center [958, 16] width 13 height 13
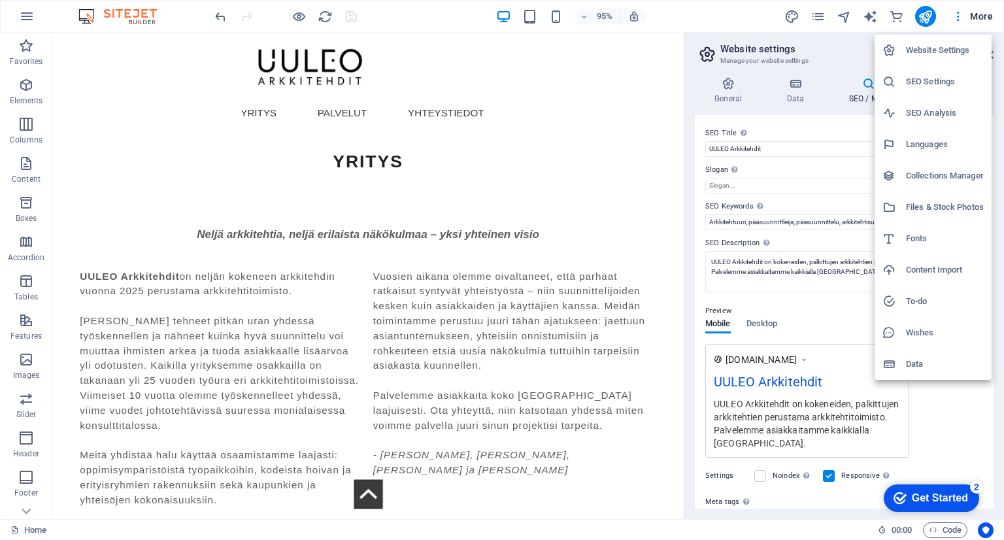
click at [951, 54] on h6 "Website Settings" at bounding box center [945, 50] width 78 height 16
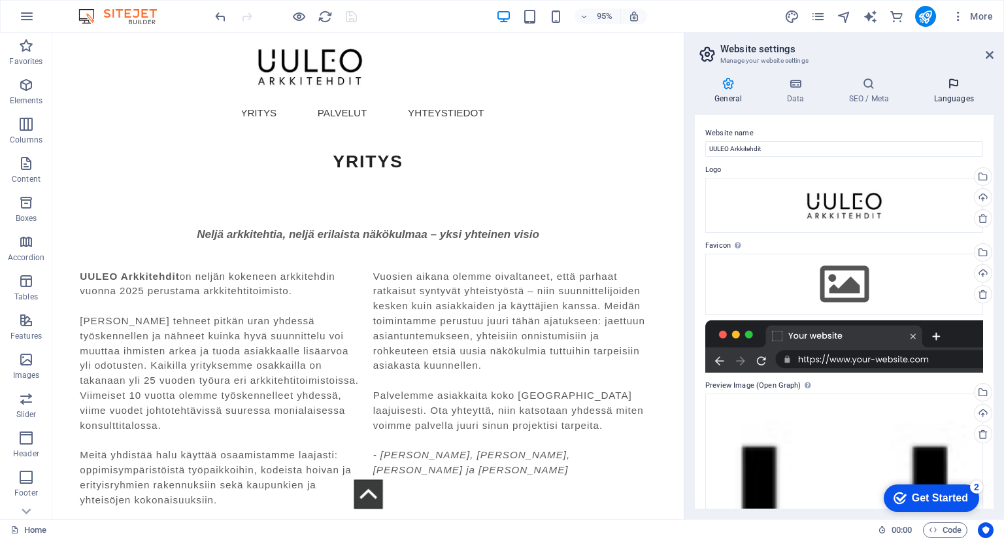
click at [952, 85] on icon at bounding box center [954, 83] width 80 height 13
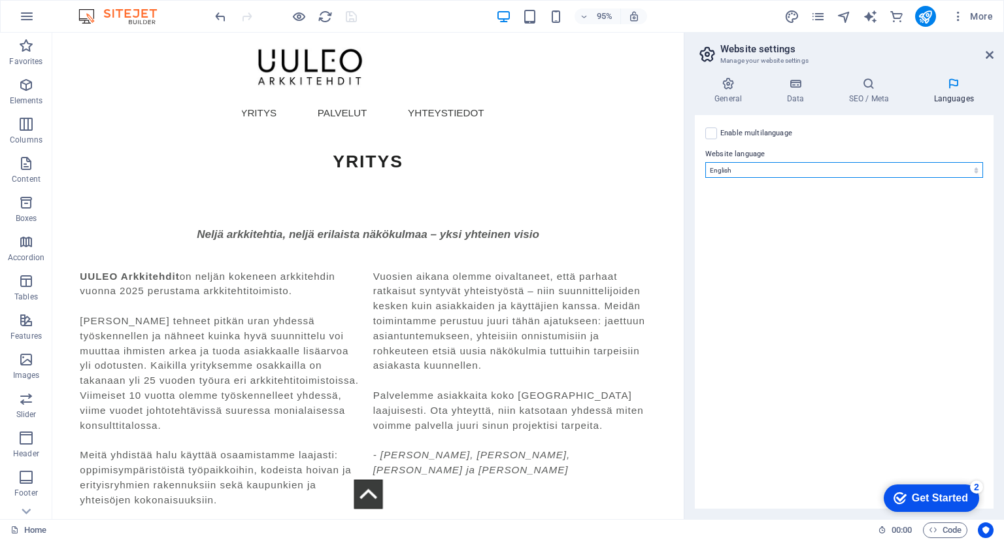
click at [974, 171] on select "Abkhazian Afar Afrikaans Akan Albanian Amharic Arabic Aragonese Armenian Assame…" at bounding box center [844, 170] width 278 height 16
click at [705, 162] on select "Abkhazian Afar Afrikaans Akan Albanian Amharic Arabic Aragonese Armenian Assame…" at bounding box center [844, 170] width 278 height 16
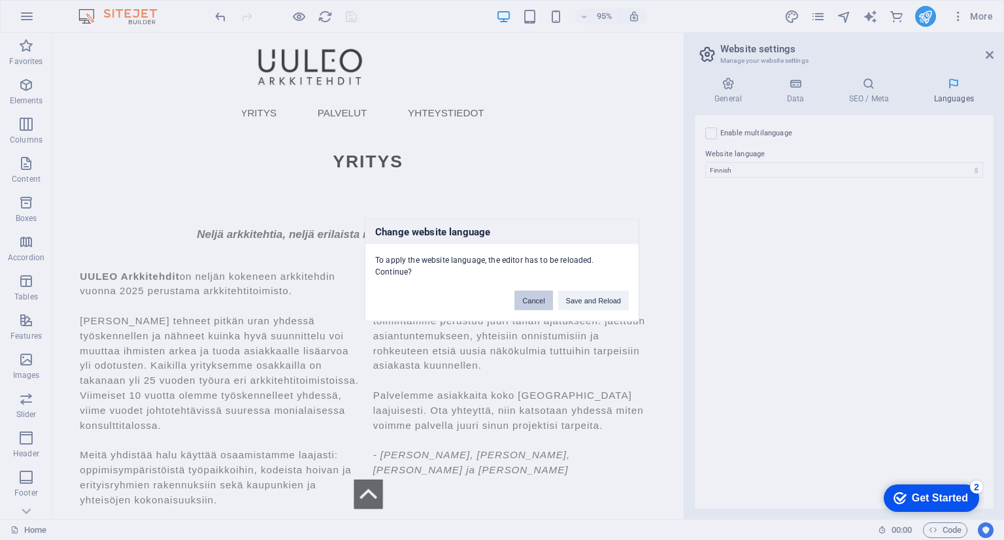
click at [532, 300] on button "Cancel" at bounding box center [534, 301] width 38 height 20
select select "41"
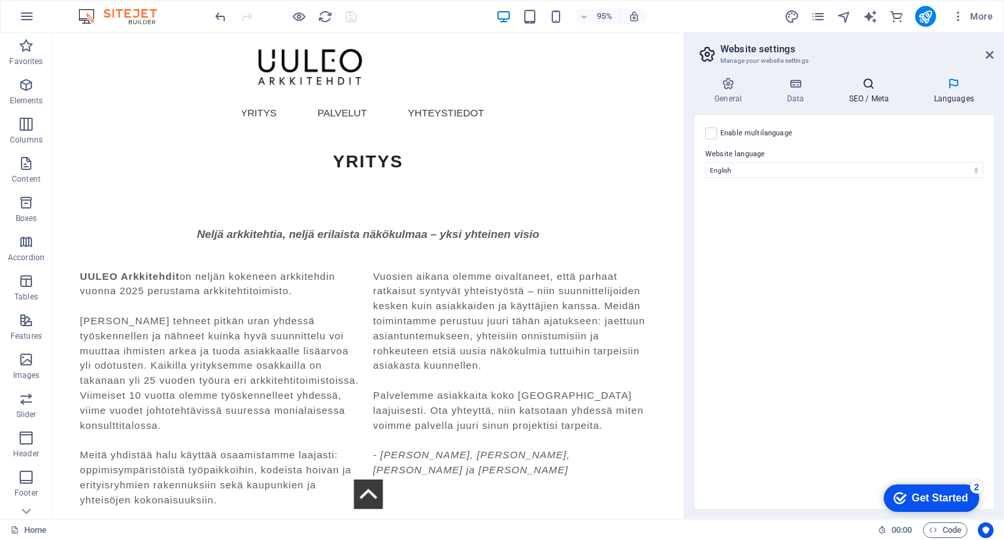
click at [872, 84] on icon at bounding box center [869, 83] width 80 height 13
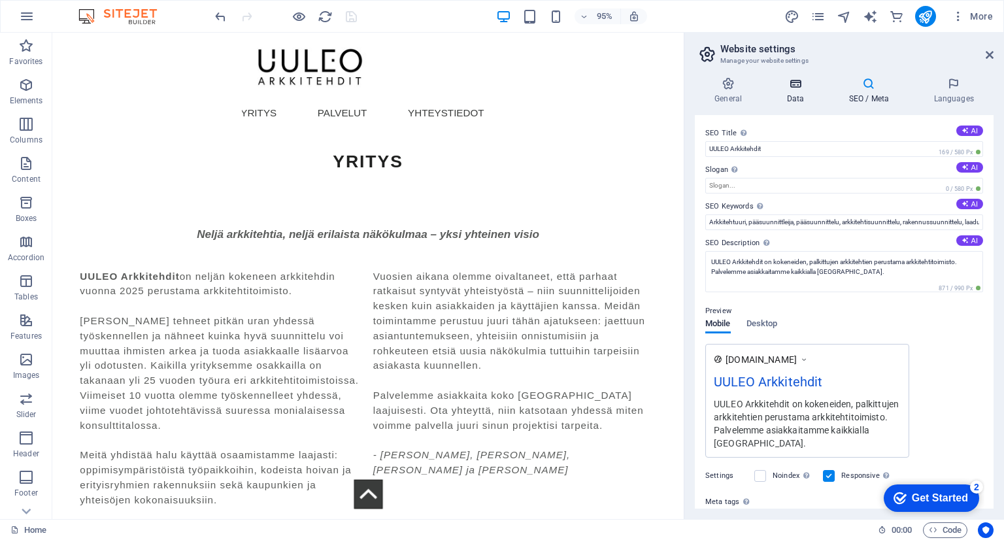
click at [786, 83] on icon at bounding box center [795, 83] width 57 height 13
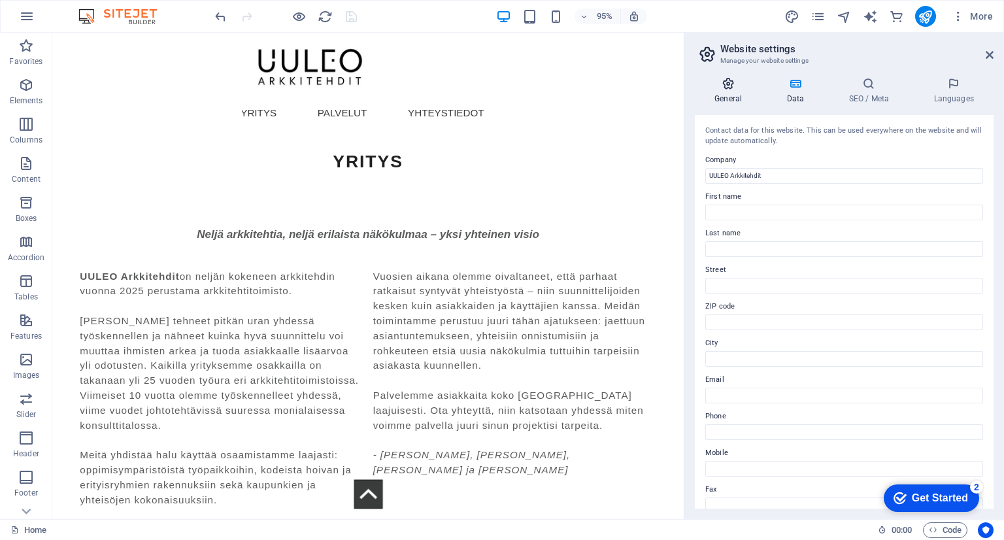
click at [724, 79] on icon at bounding box center [728, 83] width 67 height 13
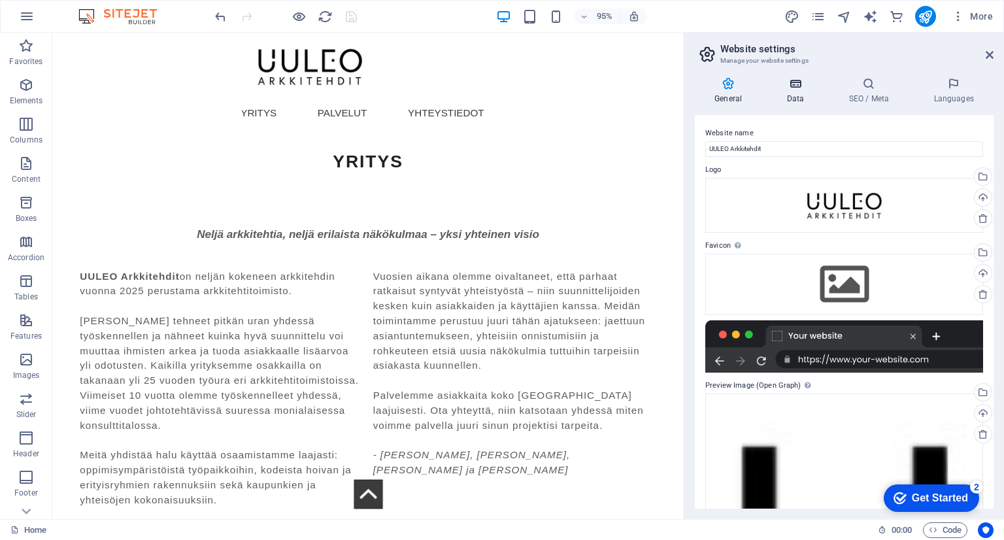
click at [800, 85] on icon at bounding box center [795, 83] width 57 height 13
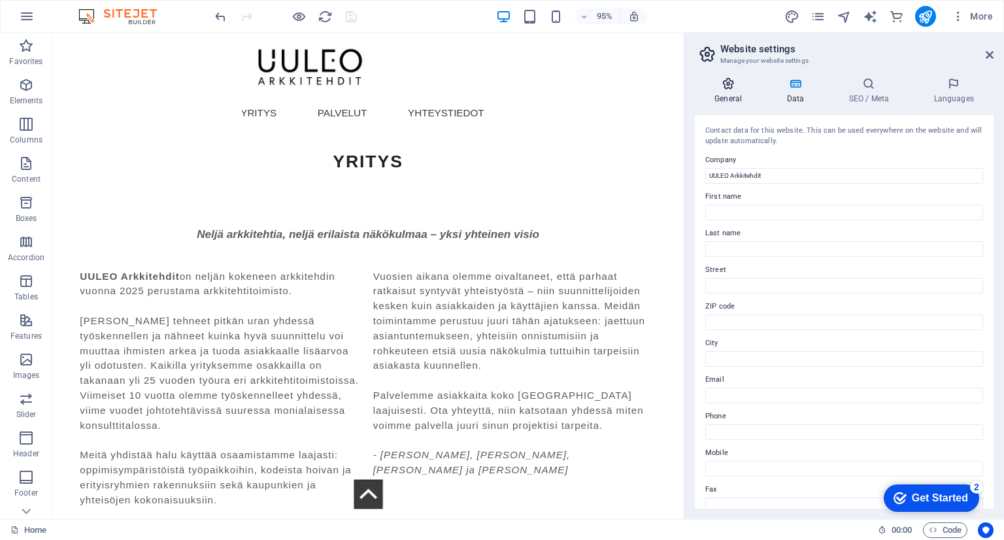
click at [734, 83] on icon at bounding box center [728, 83] width 67 height 13
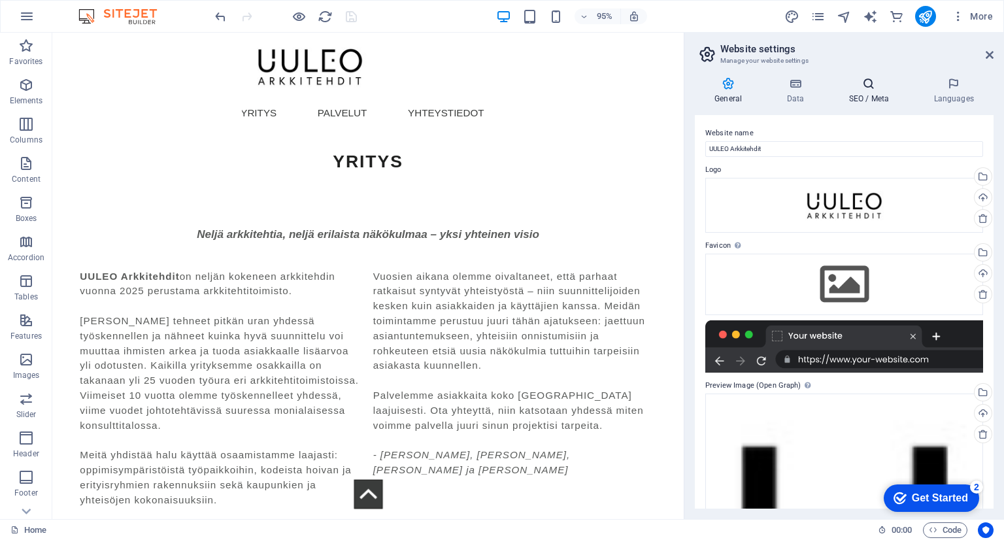
click at [894, 93] on h4 "SEO / Meta" at bounding box center [871, 90] width 85 height 27
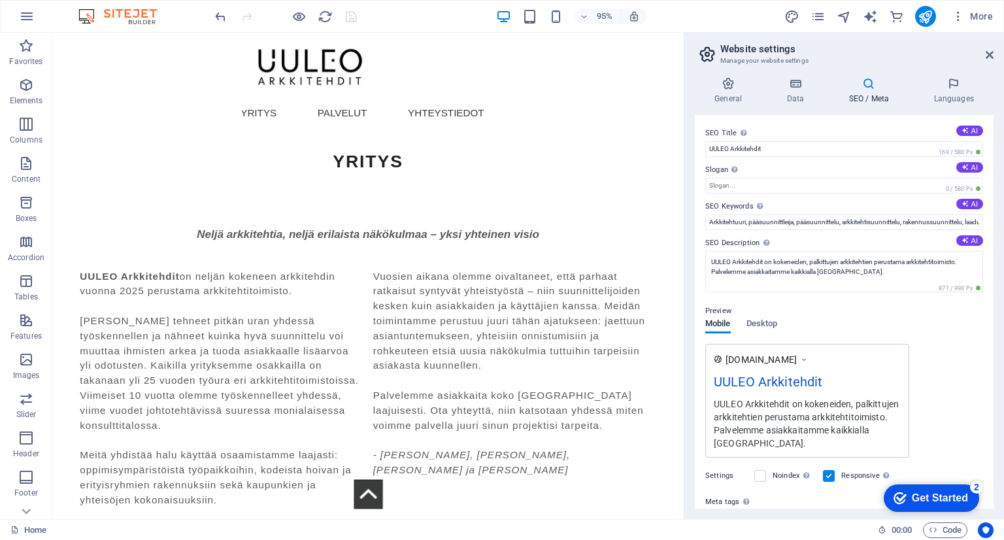
click at [348, 19] on div at bounding box center [285, 16] width 146 height 21
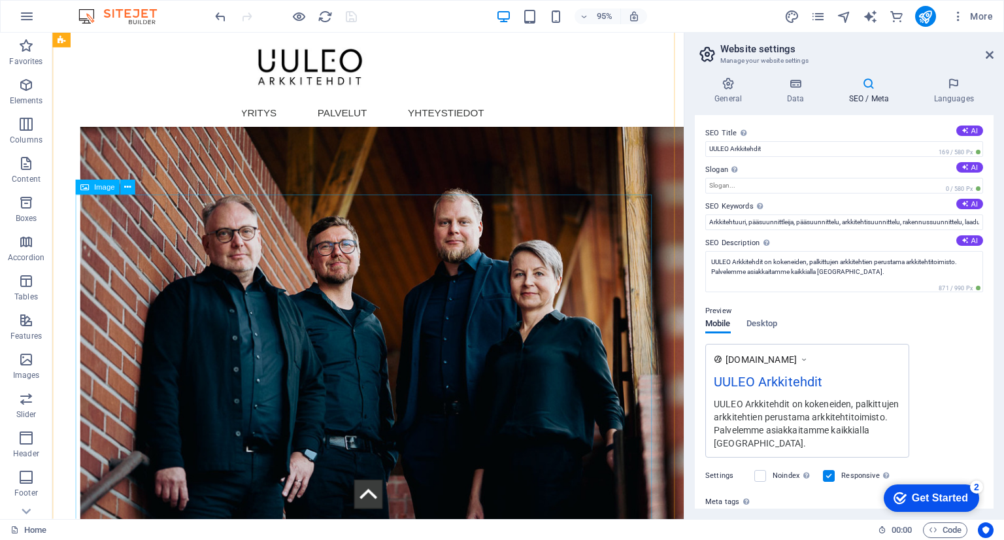
scroll to position [1653, 0]
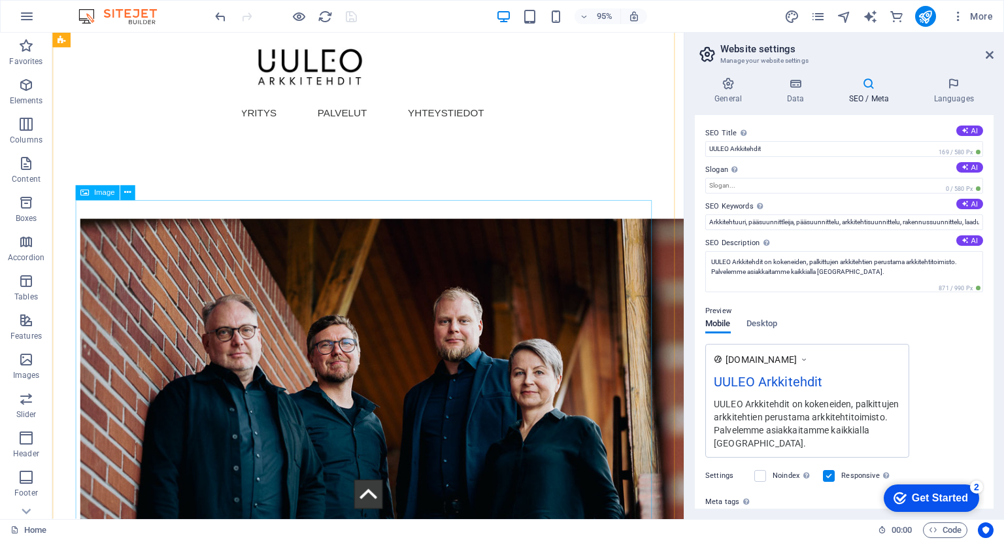
click at [516, 383] on figure at bounding box center [385, 450] width 607 height 443
click at [128, 194] on icon at bounding box center [127, 192] width 7 height 13
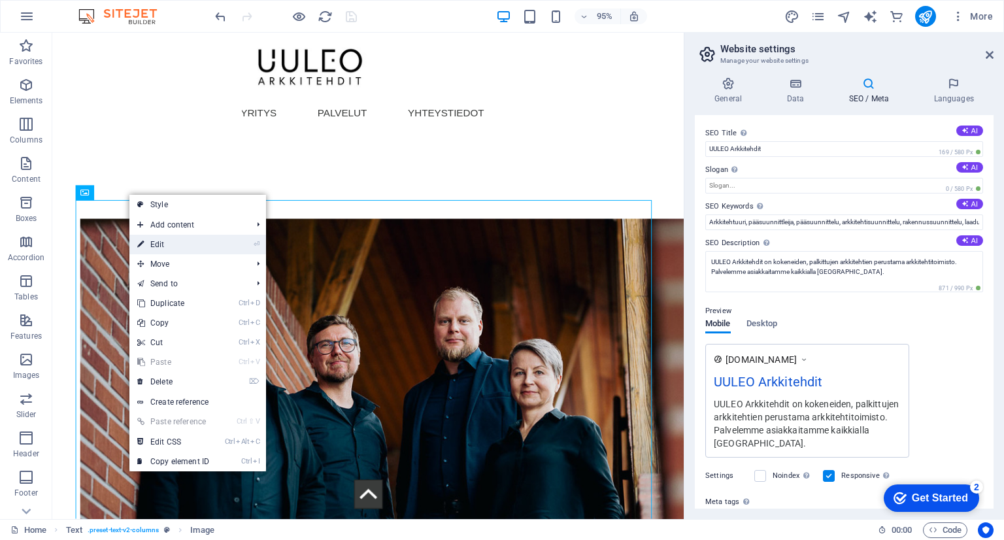
click at [195, 245] on link "⏎ Edit" at bounding box center [173, 245] width 88 height 20
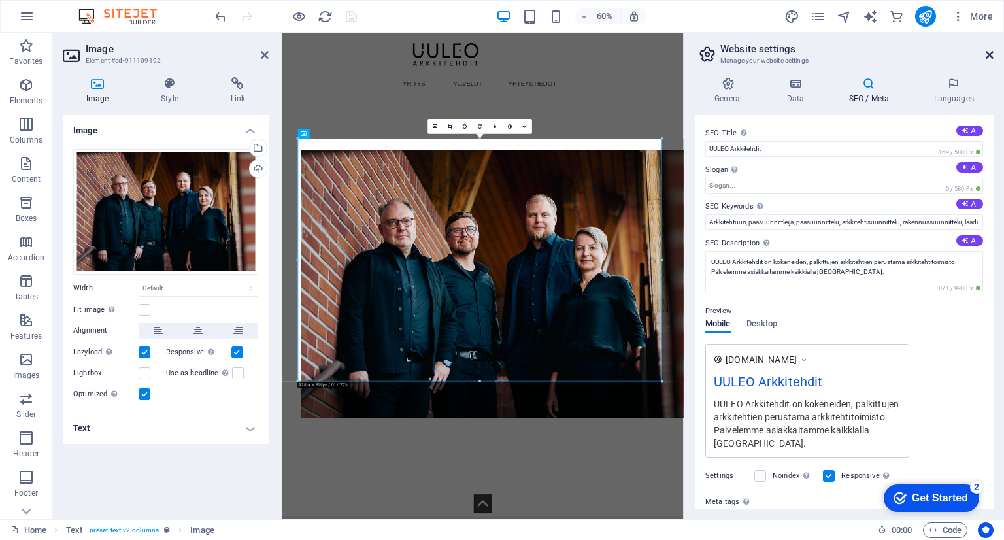
click at [988, 54] on icon at bounding box center [990, 55] width 8 height 10
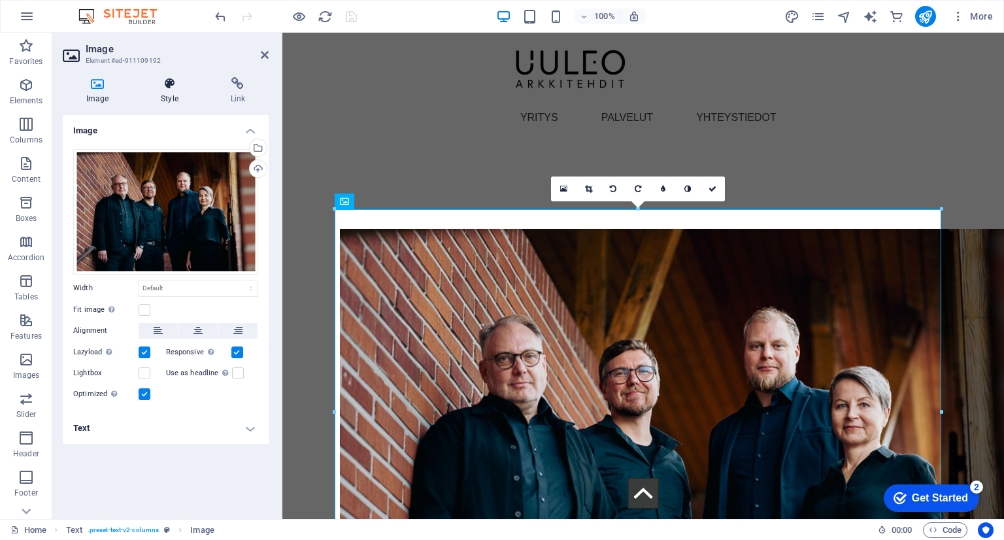
click at [172, 87] on icon at bounding box center [169, 83] width 64 height 13
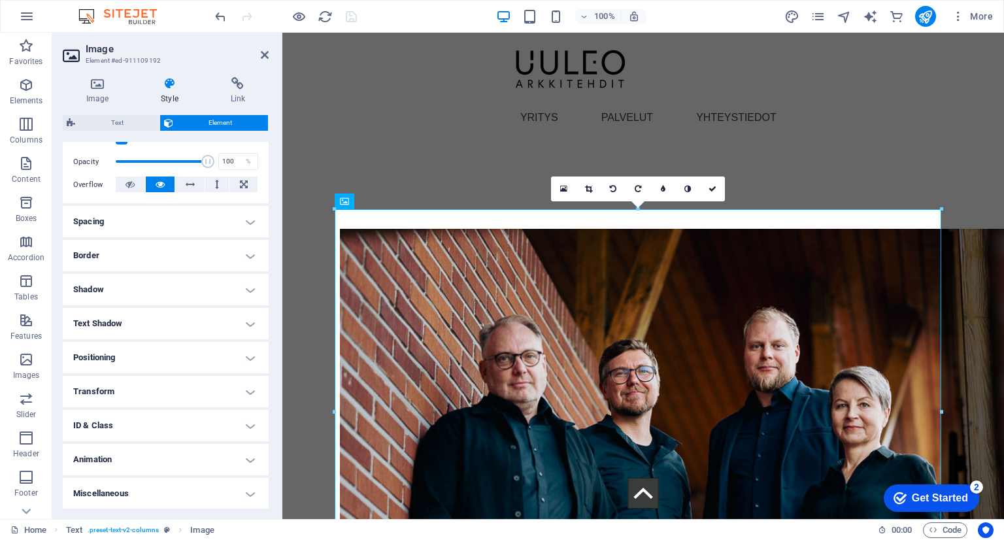
scroll to position [186, 0]
click at [254, 422] on h4 "ID & Class" at bounding box center [166, 424] width 206 height 31
click at [254, 422] on h4 "ID & Class" at bounding box center [166, 421] width 206 height 24
click at [250, 457] on h4 "Animation" at bounding box center [166, 458] width 206 height 31
click at [250, 457] on h4 "Animation" at bounding box center [166, 455] width 206 height 24
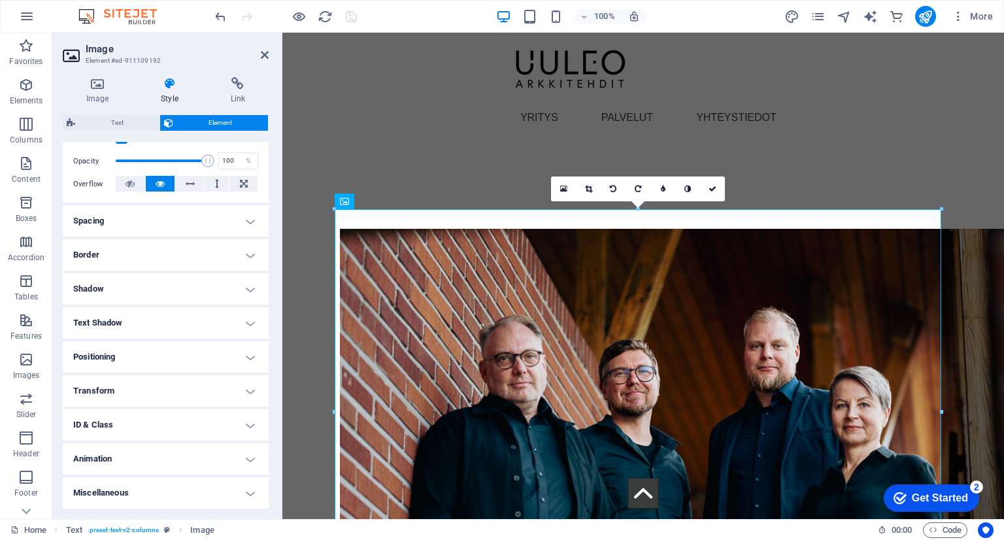
click at [250, 500] on h4 "Miscellaneous" at bounding box center [166, 492] width 206 height 31
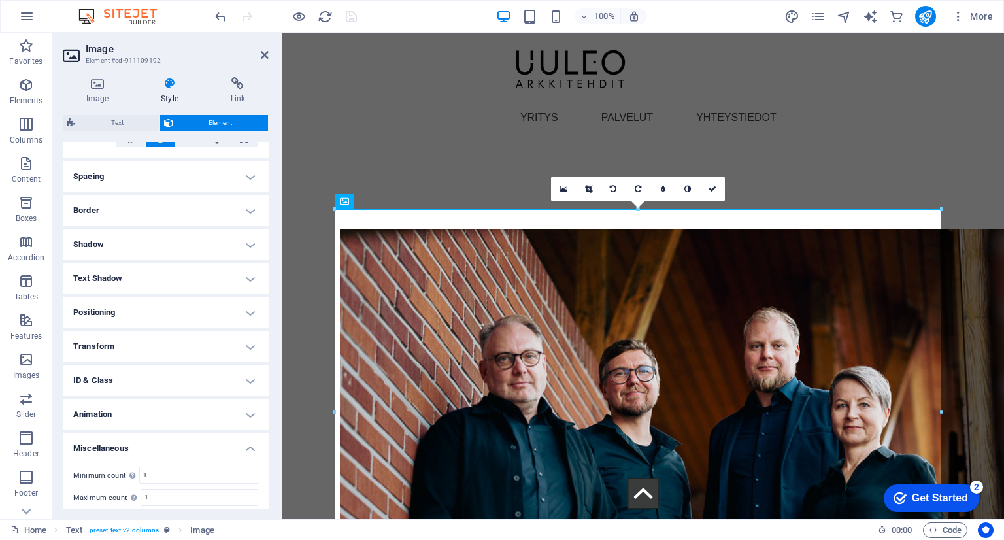
scroll to position [266, 0]
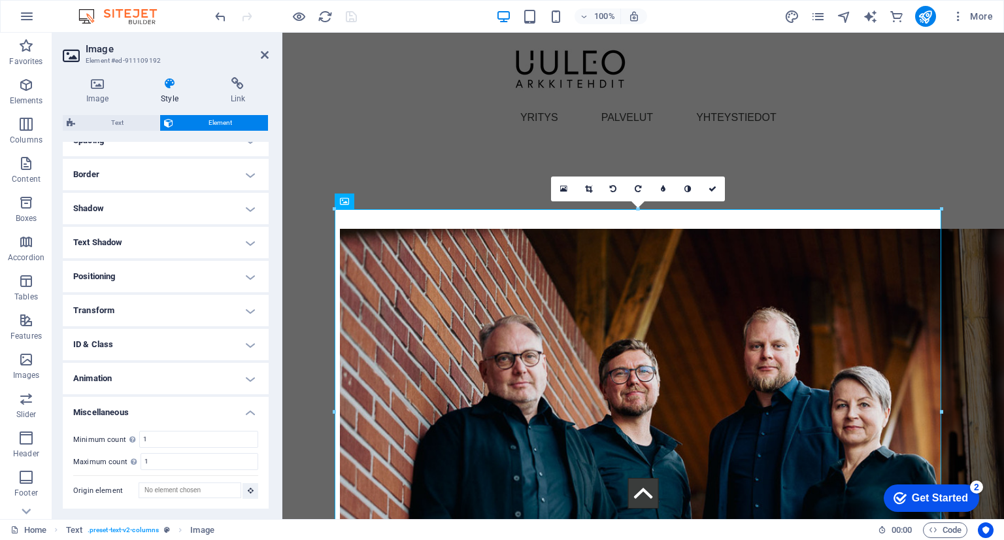
click at [248, 410] on h4 "Miscellaneous" at bounding box center [166, 409] width 206 height 24
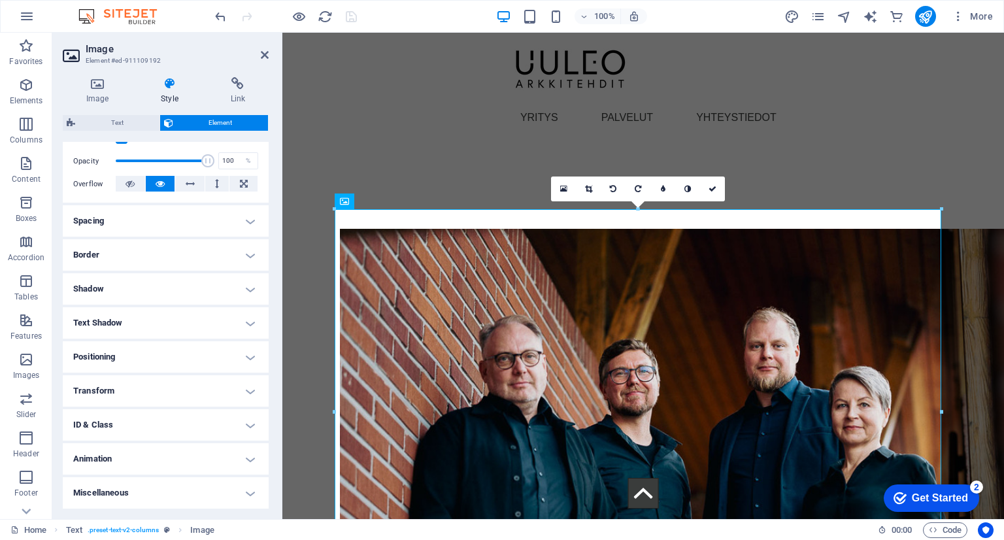
click at [246, 252] on h4 "Border" at bounding box center [166, 254] width 206 height 31
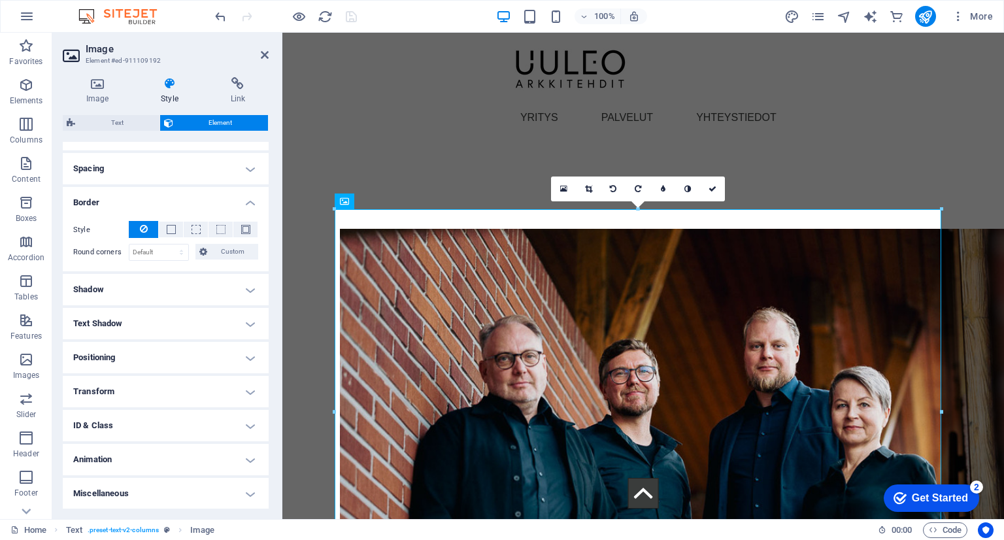
click at [248, 163] on h4 "Spacing" at bounding box center [166, 168] width 206 height 31
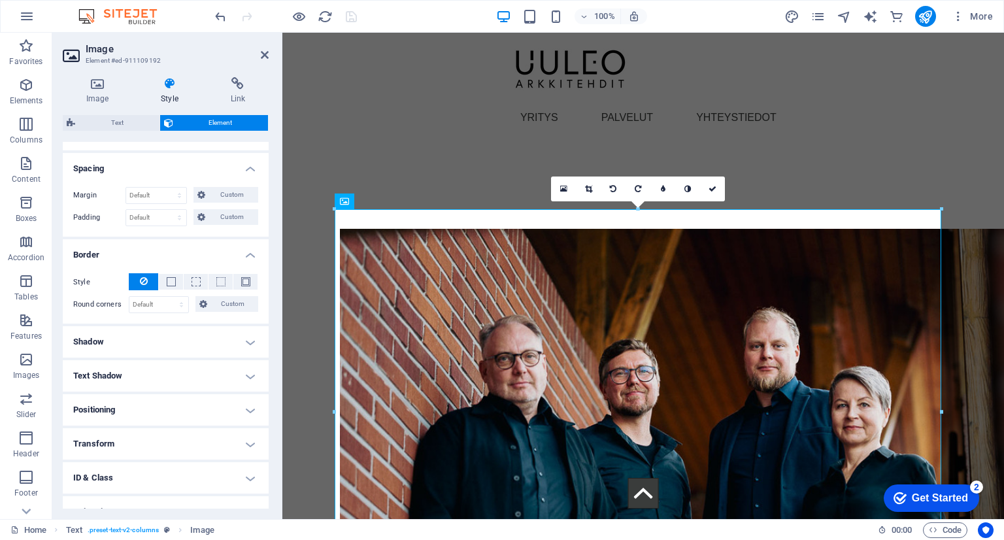
click at [245, 346] on h4 "Shadow" at bounding box center [166, 341] width 206 height 31
click at [243, 400] on h4 "Text Shadow" at bounding box center [166, 405] width 206 height 31
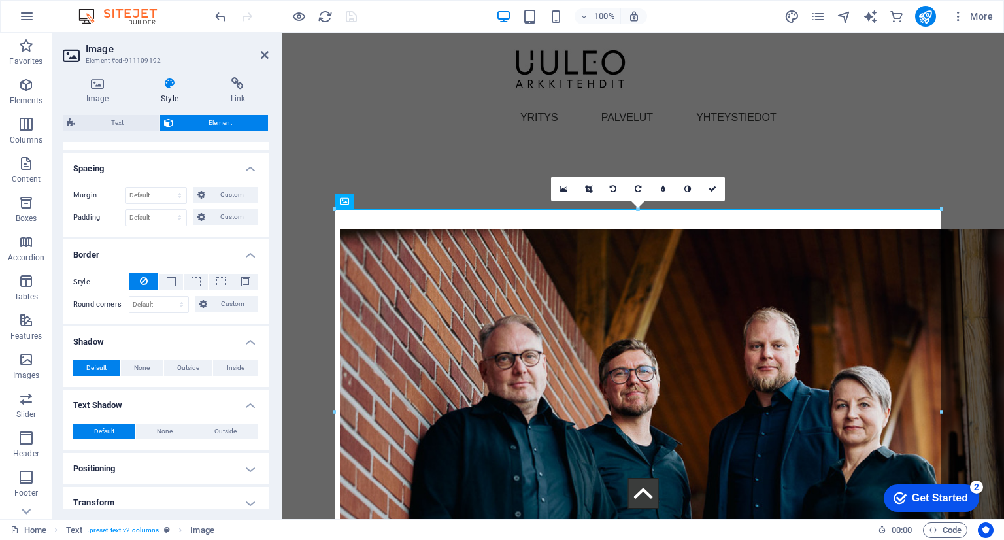
scroll to position [348, 0]
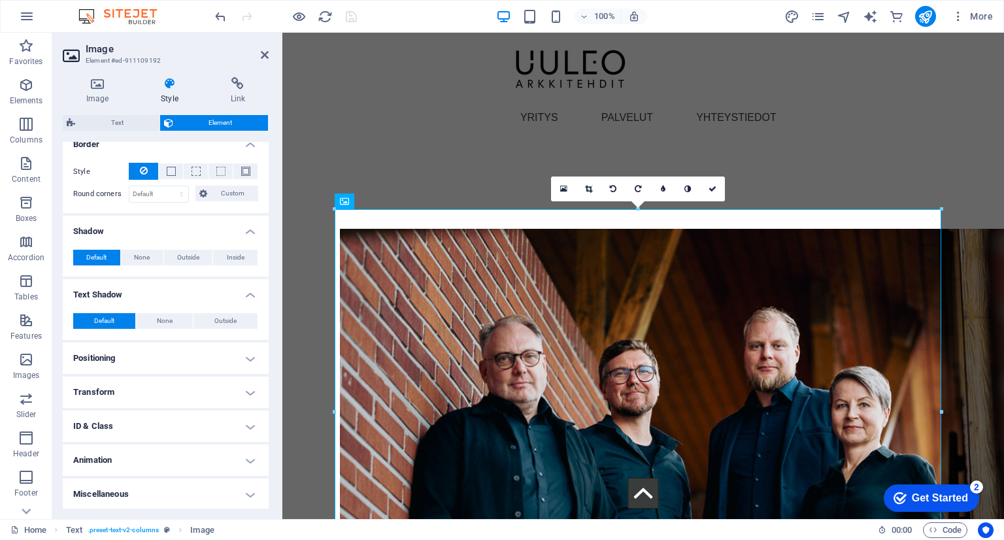
click at [248, 349] on h4 "Positioning" at bounding box center [166, 358] width 206 height 31
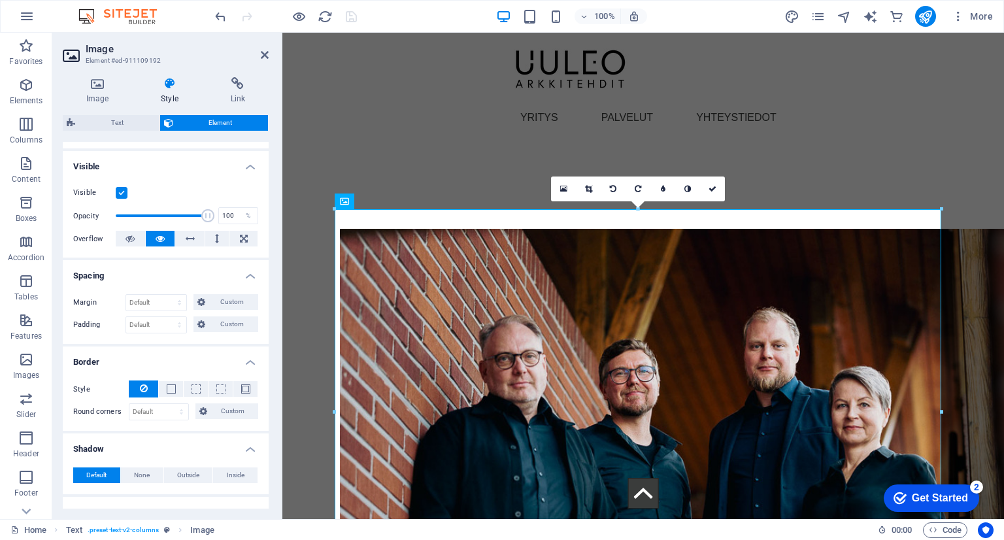
scroll to position [0, 0]
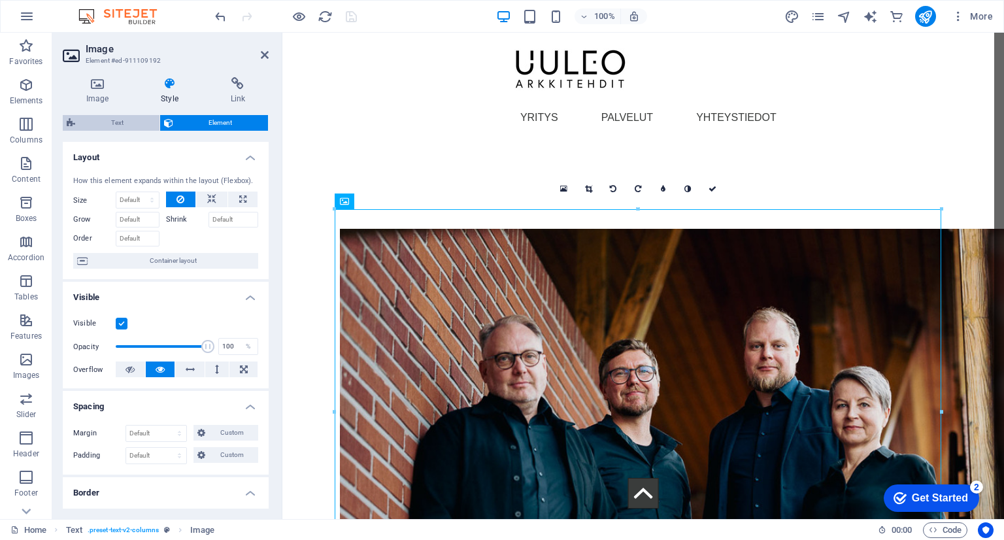
click at [95, 120] on span "Text" at bounding box center [117, 123] width 76 height 16
select select "rem"
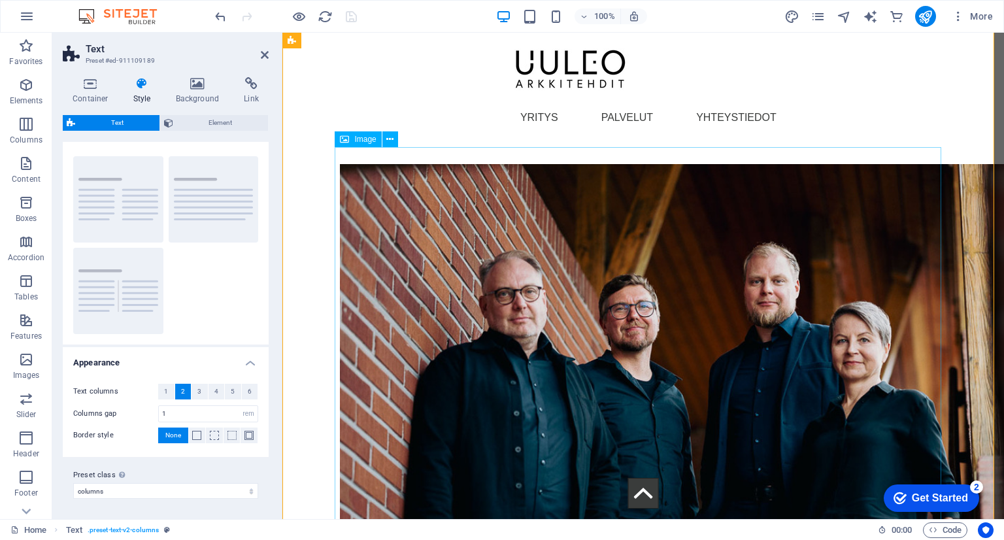
scroll to position [1829, 0]
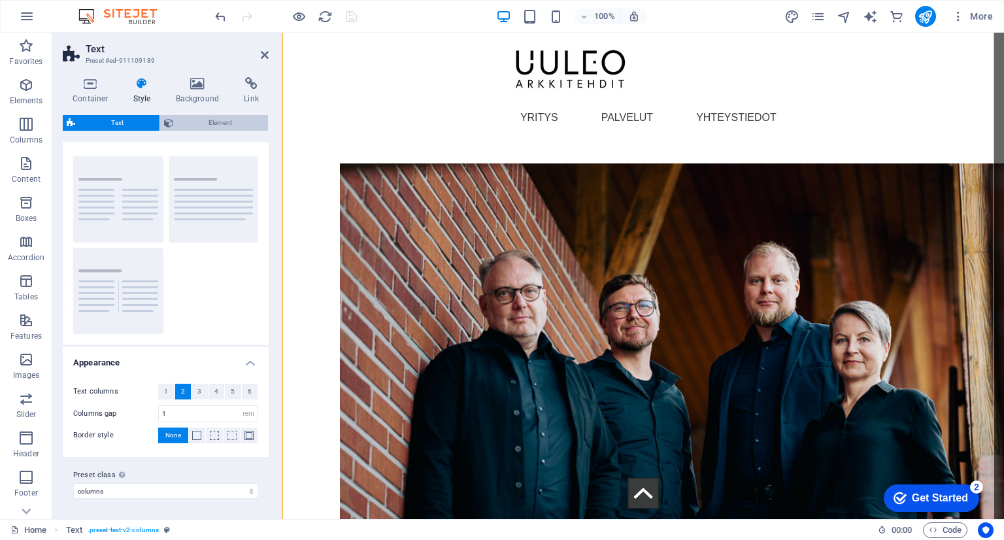
click at [224, 124] on span "Element" at bounding box center [221, 123] width 88 height 16
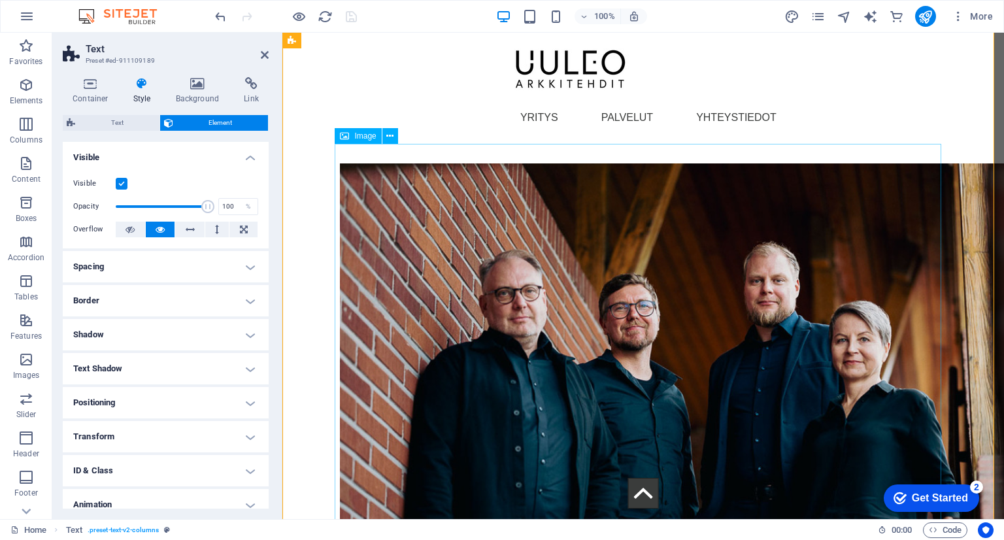
click at [471, 284] on figure at bounding box center [643, 403] width 607 height 481
click at [200, 86] on icon at bounding box center [197, 83] width 63 height 13
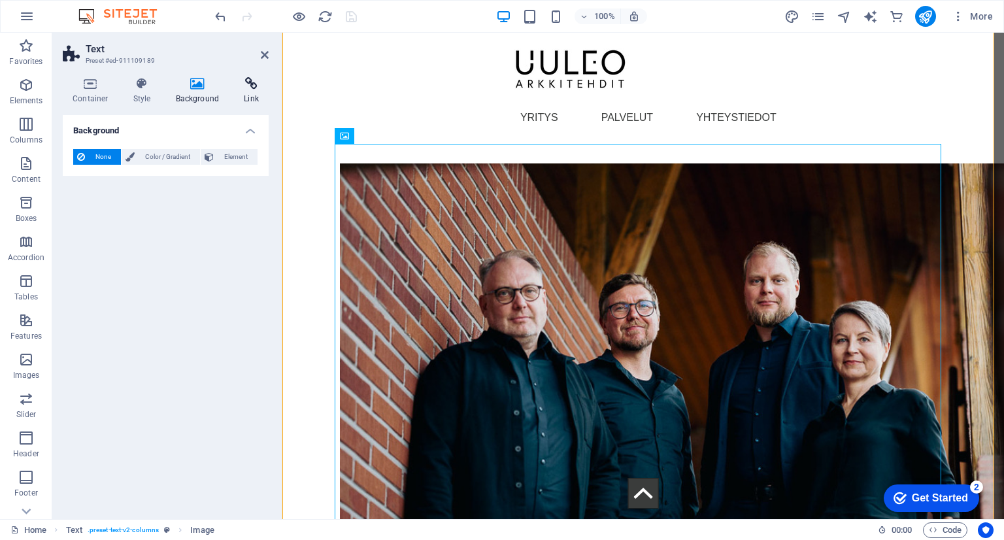
click at [248, 82] on icon at bounding box center [251, 83] width 35 height 13
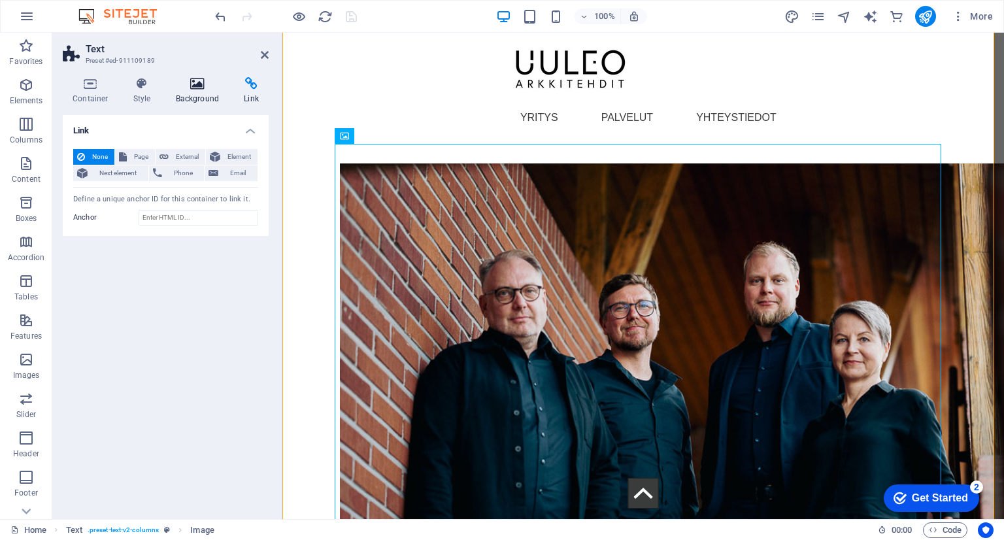
click at [202, 84] on icon at bounding box center [197, 83] width 63 height 13
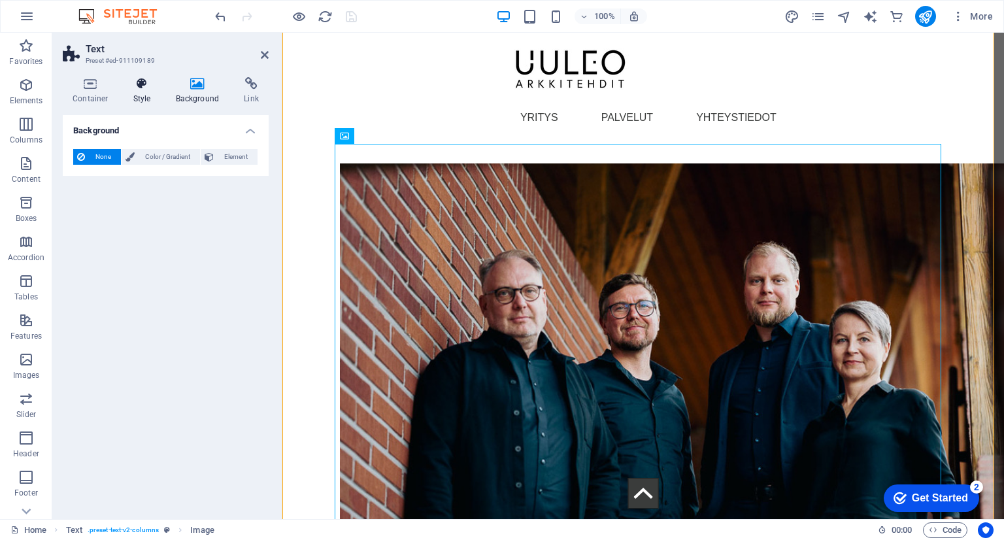
click at [140, 82] on icon at bounding box center [142, 83] width 37 height 13
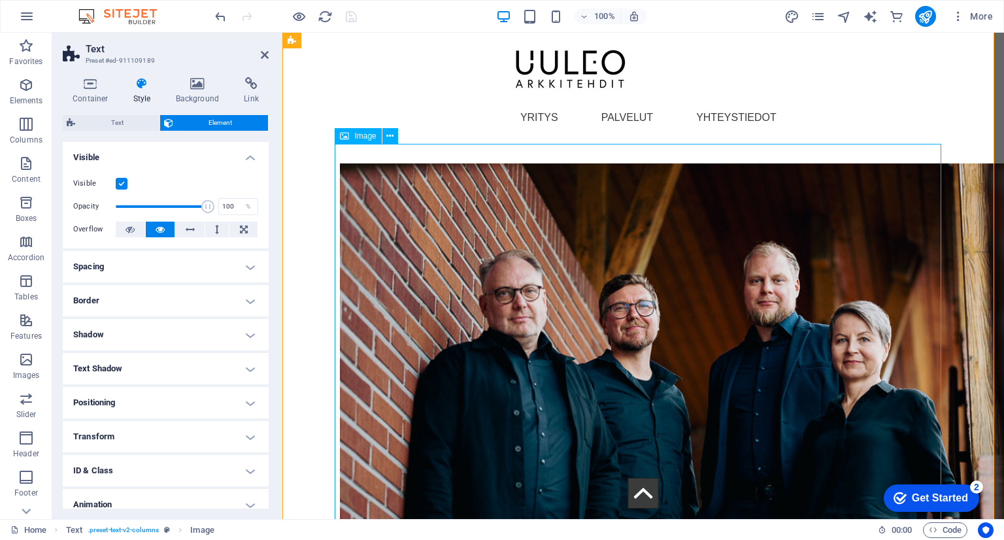
click at [527, 241] on figure at bounding box center [643, 403] width 607 height 481
click at [390, 135] on icon at bounding box center [389, 136] width 7 height 14
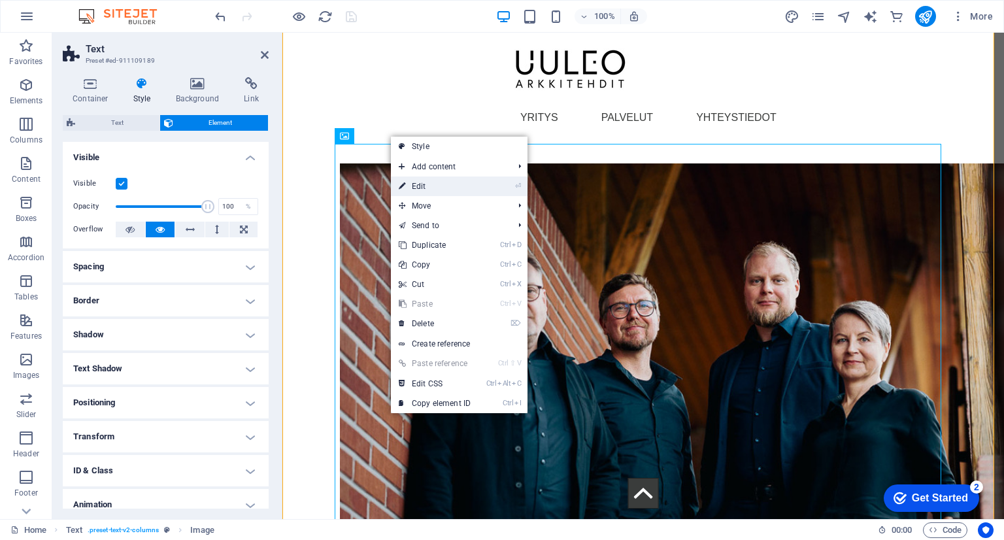
click at [439, 186] on link "⏎ Edit" at bounding box center [435, 187] width 88 height 20
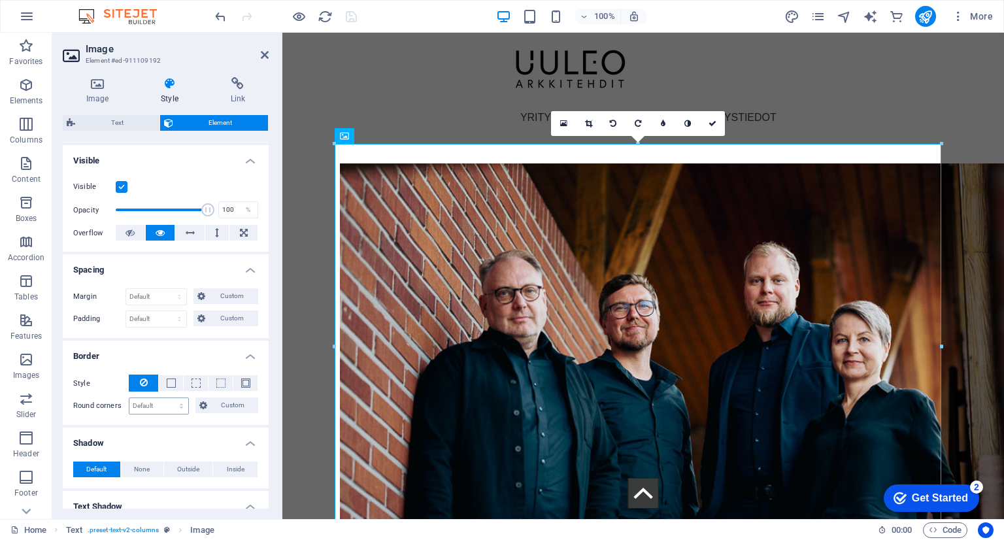
scroll to position [0, 0]
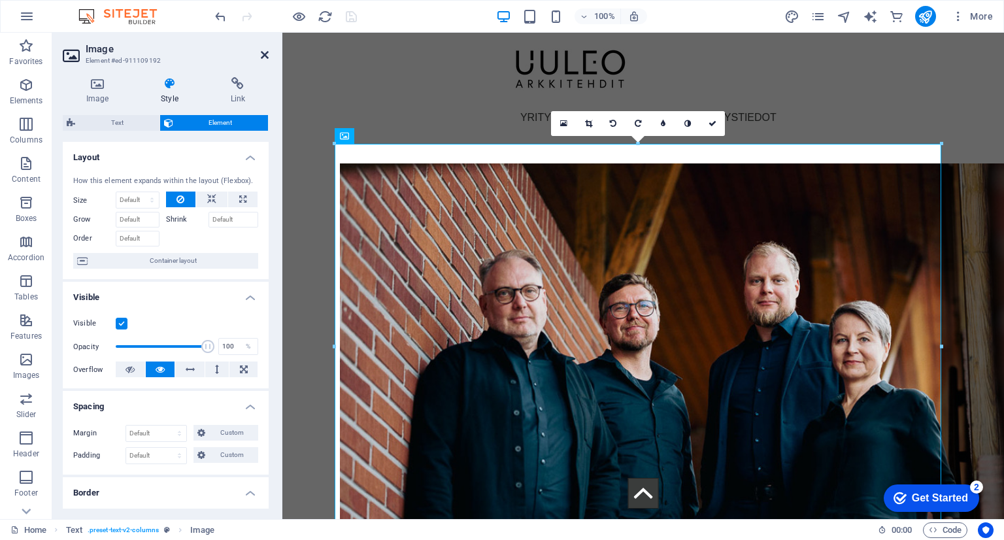
click at [264, 50] on icon at bounding box center [265, 55] width 8 height 10
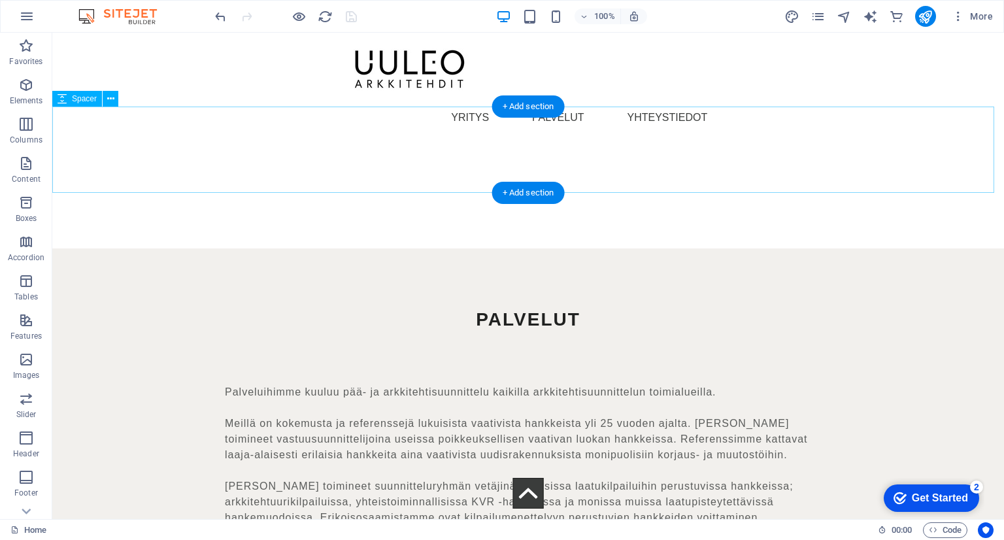
scroll to position [3073, 0]
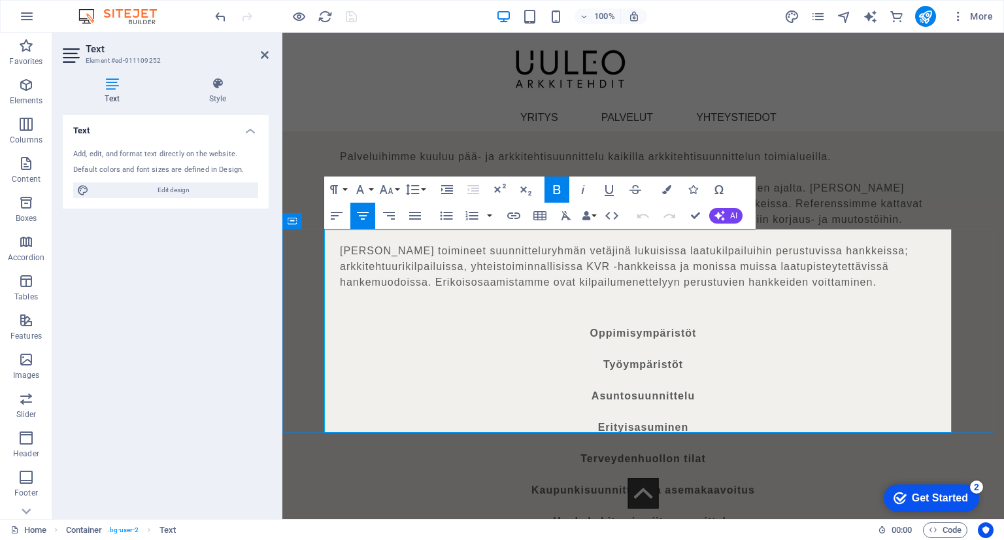
click at [696, 357] on p "Työympäristöt" at bounding box center [643, 365] width 628 height 16
click at [700, 326] on p "Oppimisympäristöt" at bounding box center [643, 334] width 628 height 16
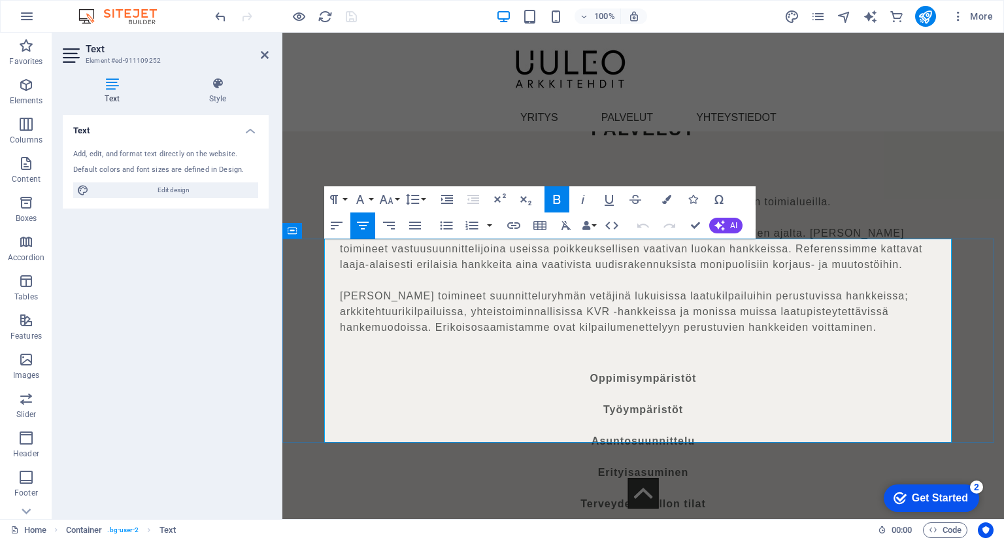
scroll to position [2559, 0]
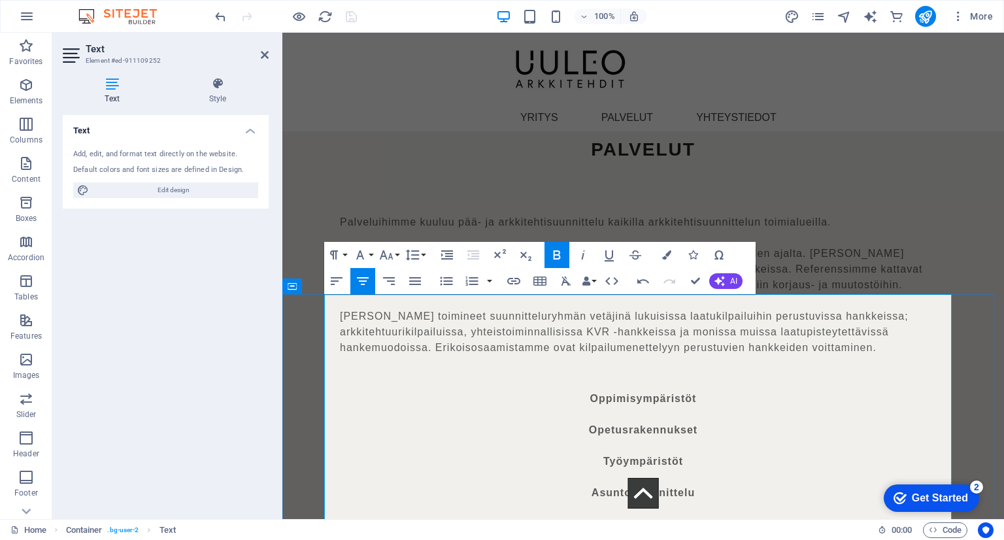
click at [932, 454] on p "Työympäristöt" at bounding box center [643, 462] width 628 height 16
click at [300, 197] on div "PALVELUT Palveluihimme kuuluu pää- ja arkkitehtisuunnittelu kaikilla arkkitehti…" at bounding box center [643, 234] width 722 height 312
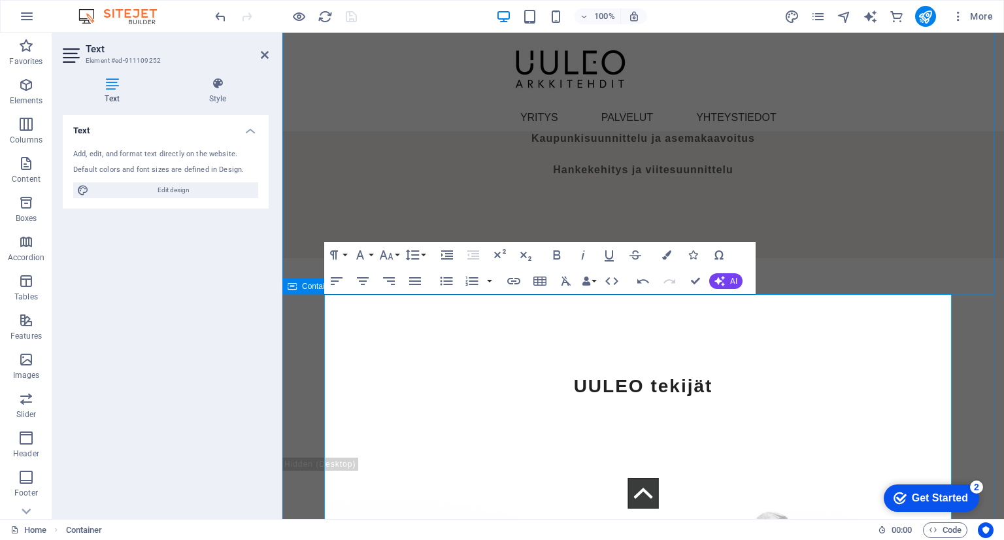
click at [513, 178] on div "Oppimisympäristöt Opetusrakennukset Työympäristöt Asuntosuunnittelu Erityisasum…" at bounding box center [643, 59] width 628 height 235
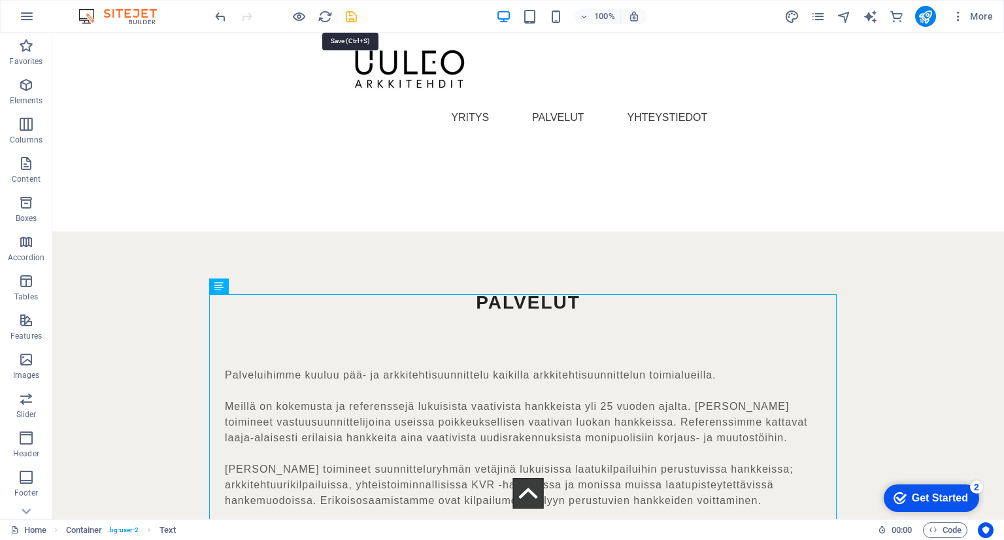
click at [352, 14] on icon "save" at bounding box center [351, 16] width 15 height 15
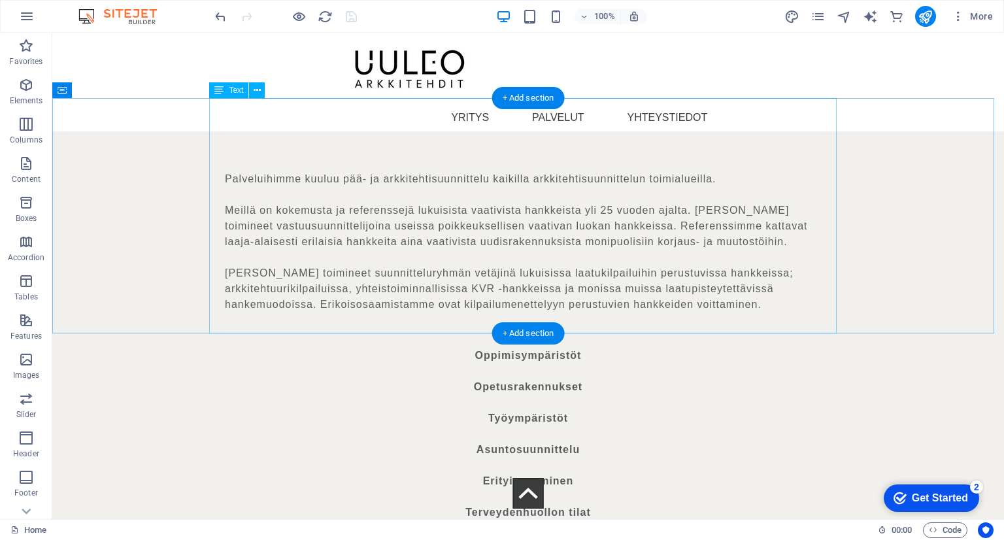
scroll to position [3138, 0]
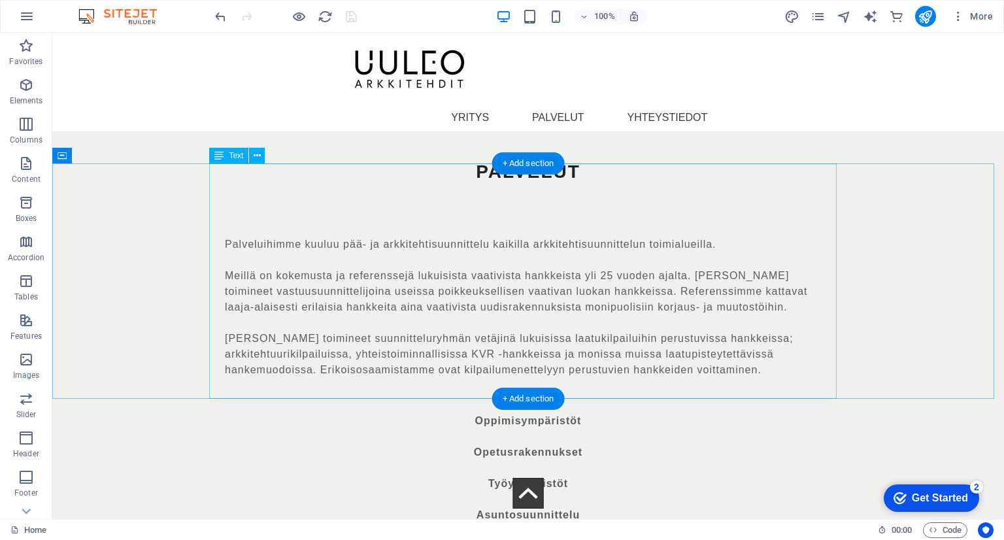
click at [557, 413] on div "Oppimisympäristöt Opetusrakennukset Työympäristöt Asuntosuunnittelu Erityisasum…" at bounding box center [528, 530] width 628 height 235
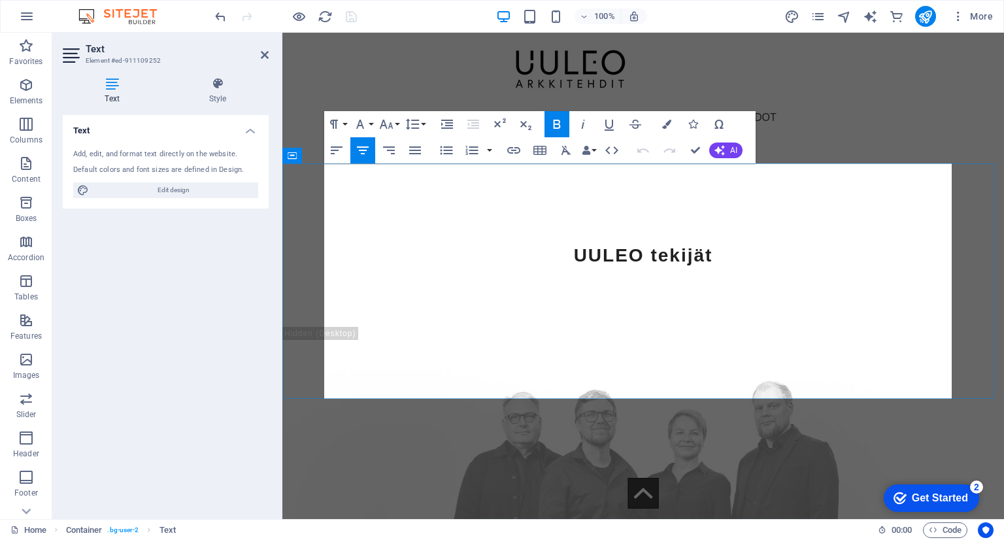
scroll to position [2690, 0]
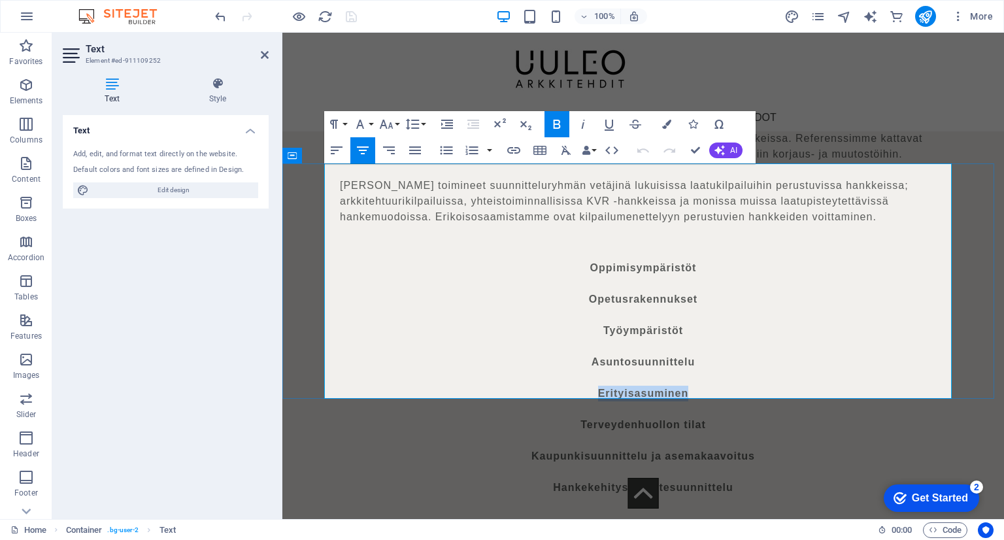
drag, startPoint x: 684, startPoint y: 297, endPoint x: 593, endPoint y: 298, distance: 90.9
click at [593, 386] on p "Erityisasuminen" at bounding box center [643, 394] width 628 height 16
click at [676, 388] on strong "Erityisasuminen" at bounding box center [643, 393] width 91 height 11
drag, startPoint x: 683, startPoint y: 299, endPoint x: 601, endPoint y: 303, distance: 81.2
click at [603, 386] on p "Erityisasuminen" at bounding box center [643, 394] width 628 height 16
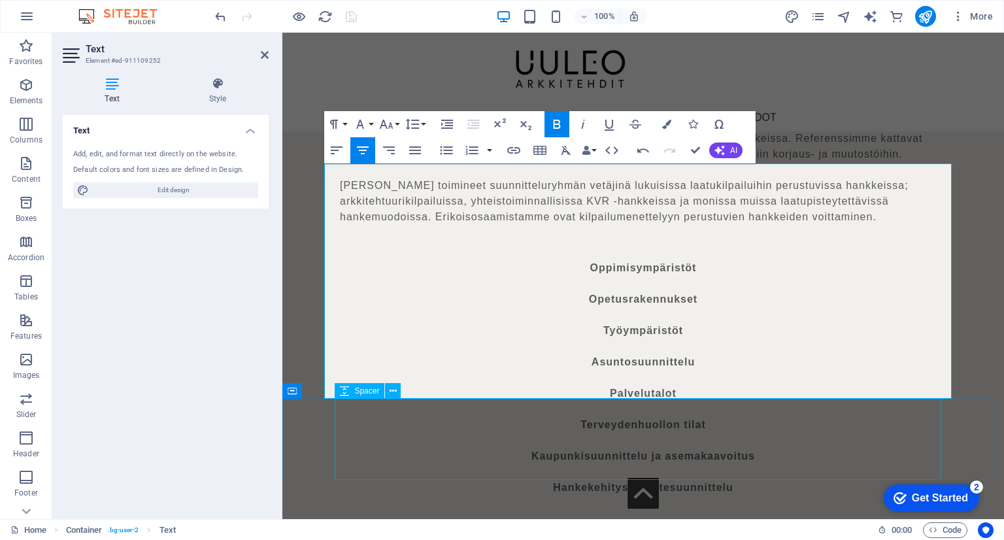
click at [724, 496] on div at bounding box center [643, 536] width 607 height 81
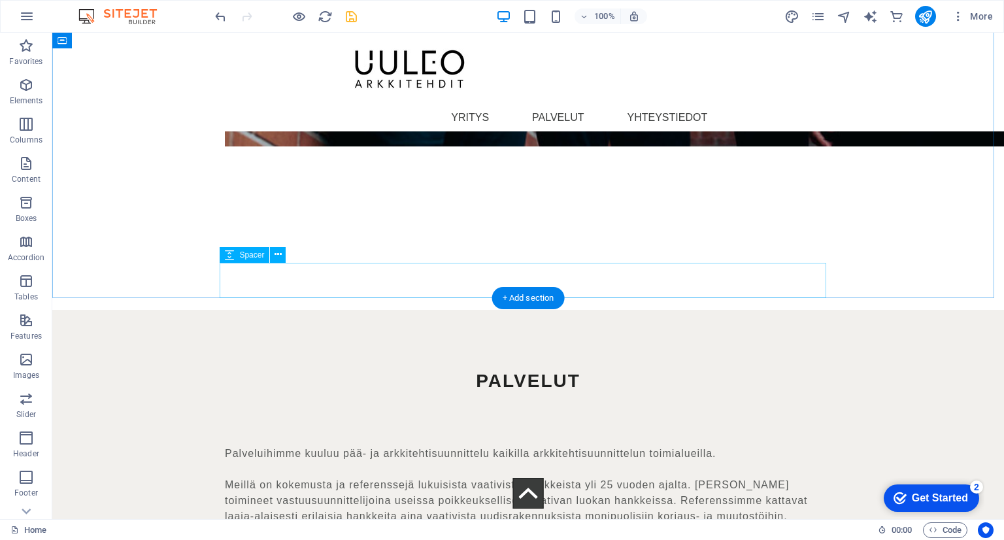
scroll to position [2811, 0]
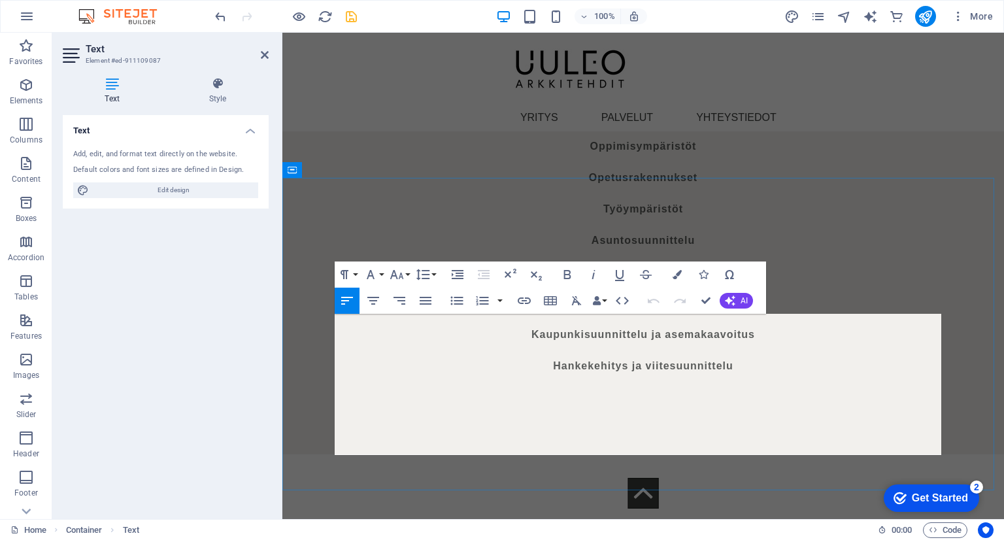
scroll to position [2363, 0]
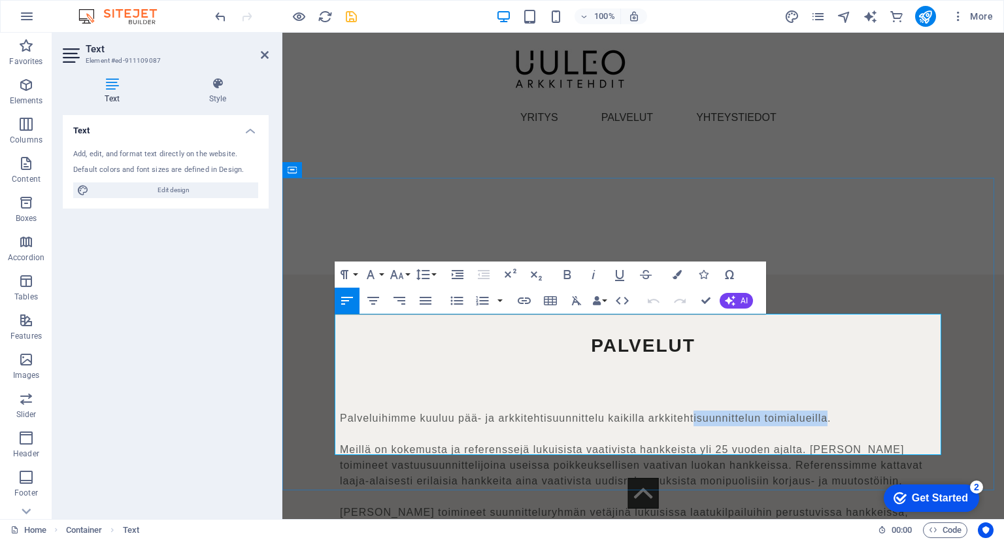
drag, startPoint x: 820, startPoint y: 320, endPoint x: 688, endPoint y: 321, distance: 132.7
click at [688, 411] on p "Palveluihimme kuuluu pää- ja arkkitehtisuunnittelu kaikilla arkkitehtisuunnitte…" at bounding box center [643, 419] width 607 height 16
click at [871, 275] on div at bounding box center [643, 304] width 607 height 58
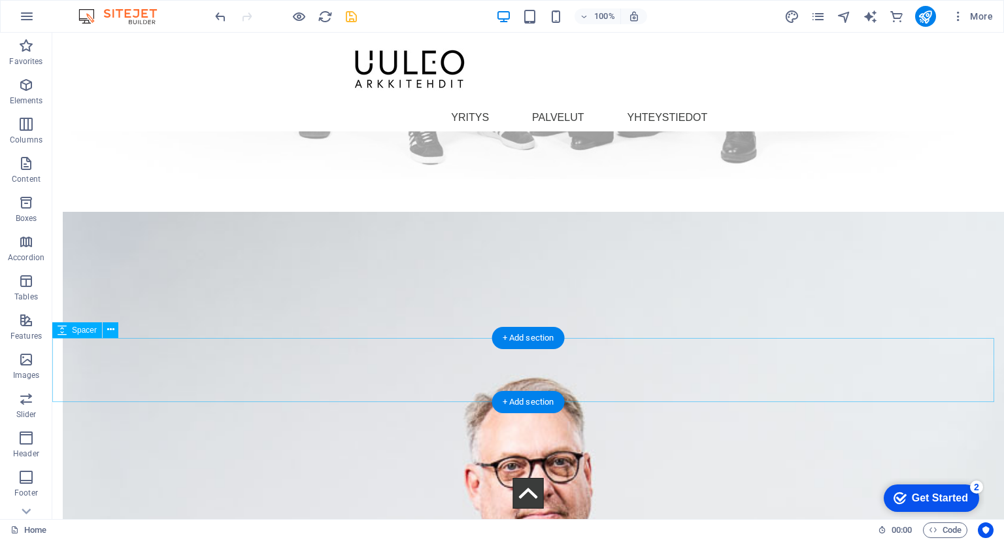
scroll to position [4557, 0]
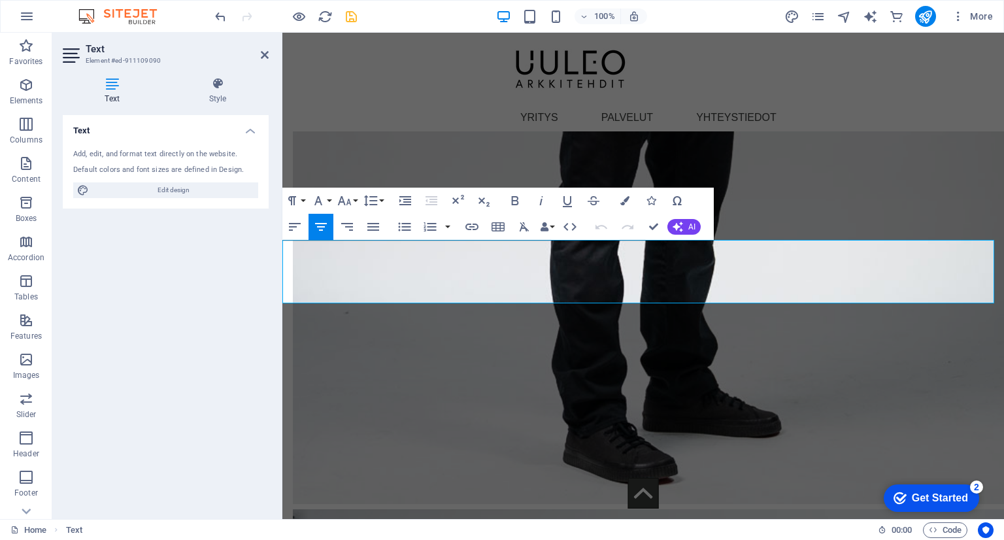
scroll to position [3951, 0]
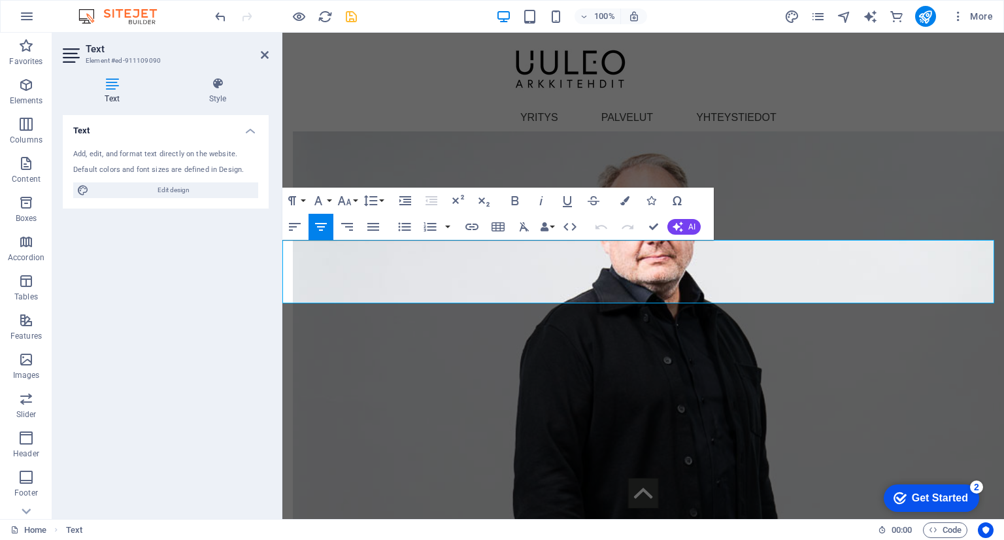
drag, startPoint x: 709, startPoint y: 248, endPoint x: 565, endPoint y: 252, distance: 143.9
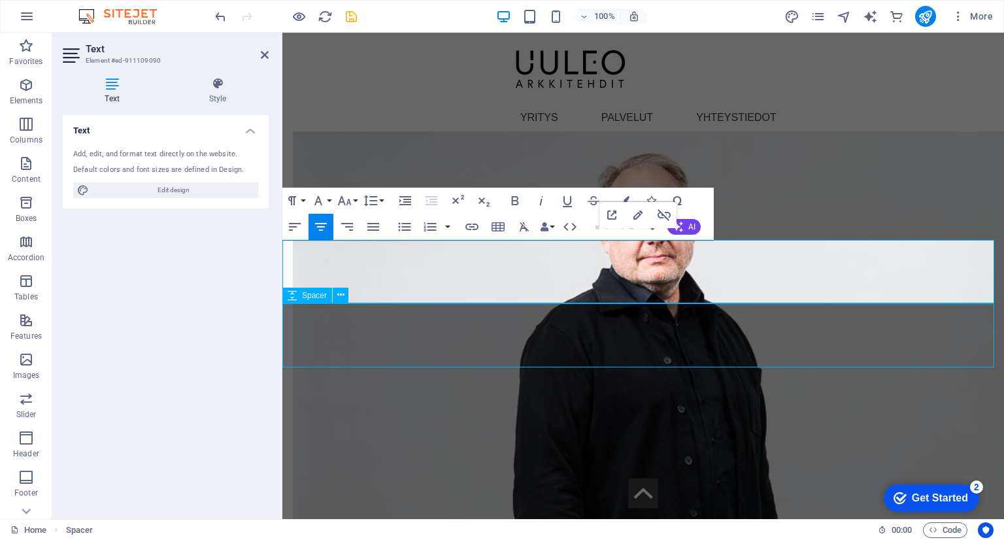
scroll to position [4557, 0]
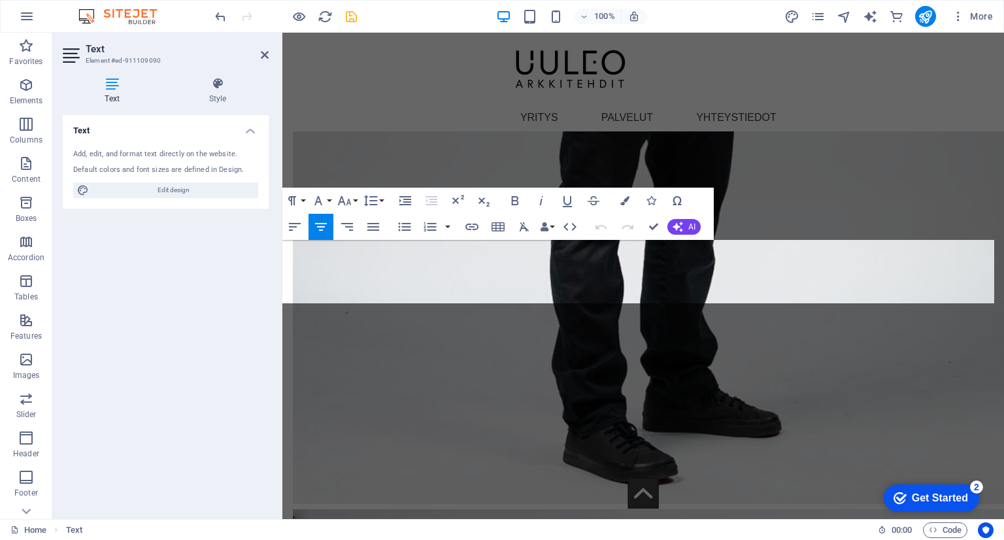
scroll to position [3951, 0]
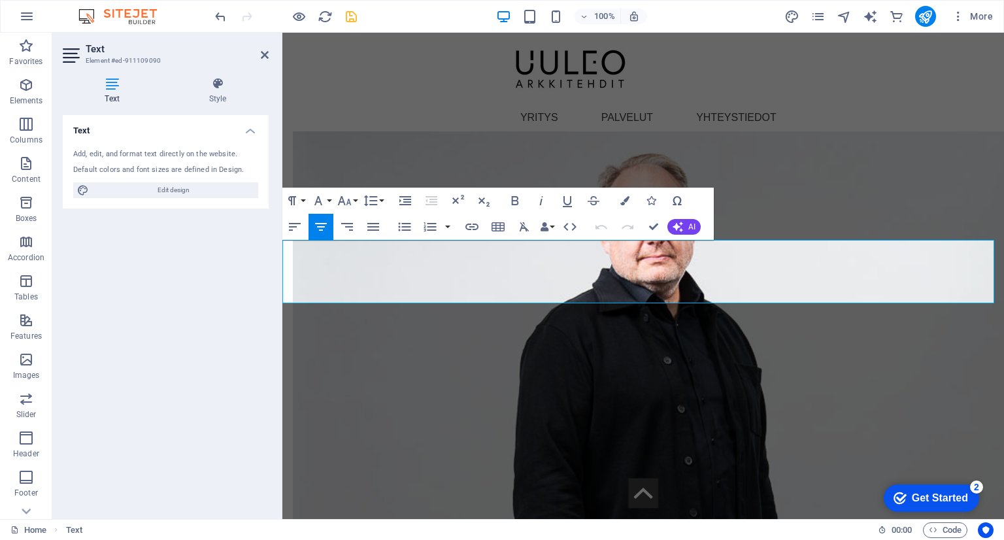
drag, startPoint x: 713, startPoint y: 250, endPoint x: 560, endPoint y: 252, distance: 153.0
click at [514, 202] on icon "button" at bounding box center [515, 201] width 16 height 16
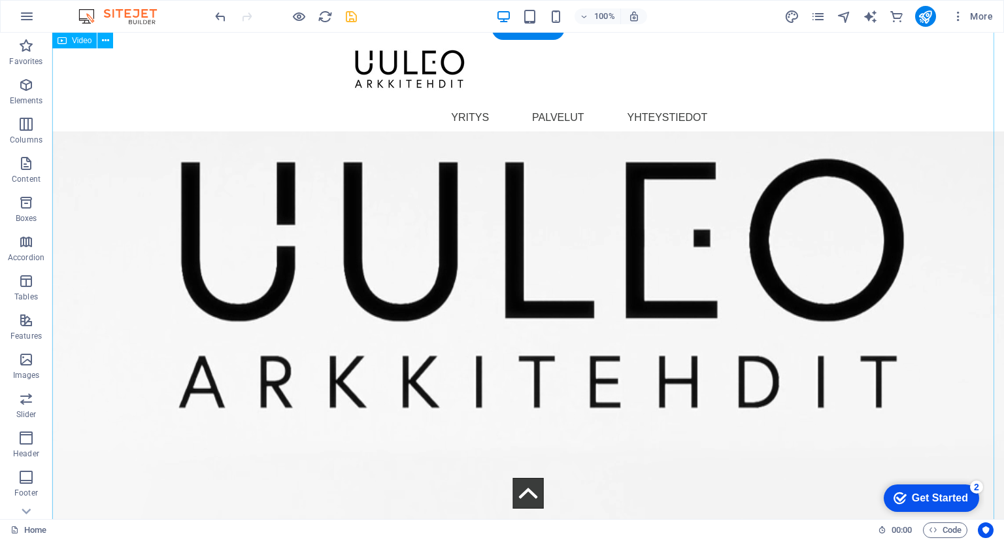
scroll to position [0, 0]
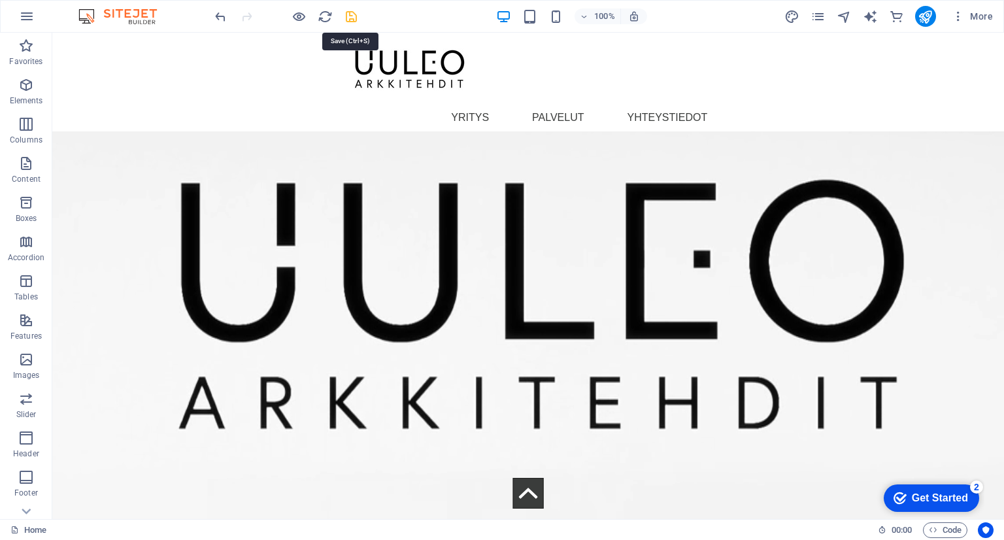
click at [349, 14] on icon "save" at bounding box center [351, 16] width 15 height 15
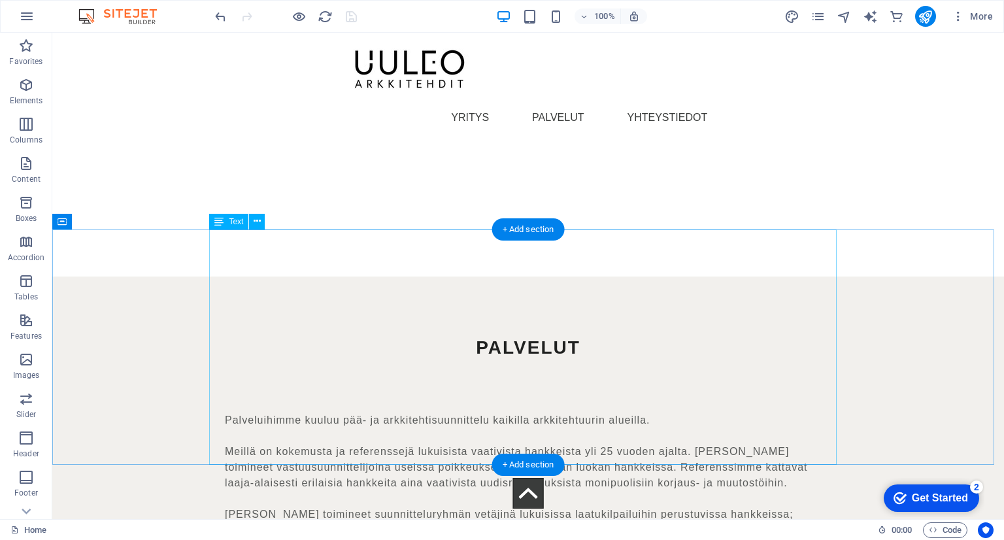
scroll to position [2877, 0]
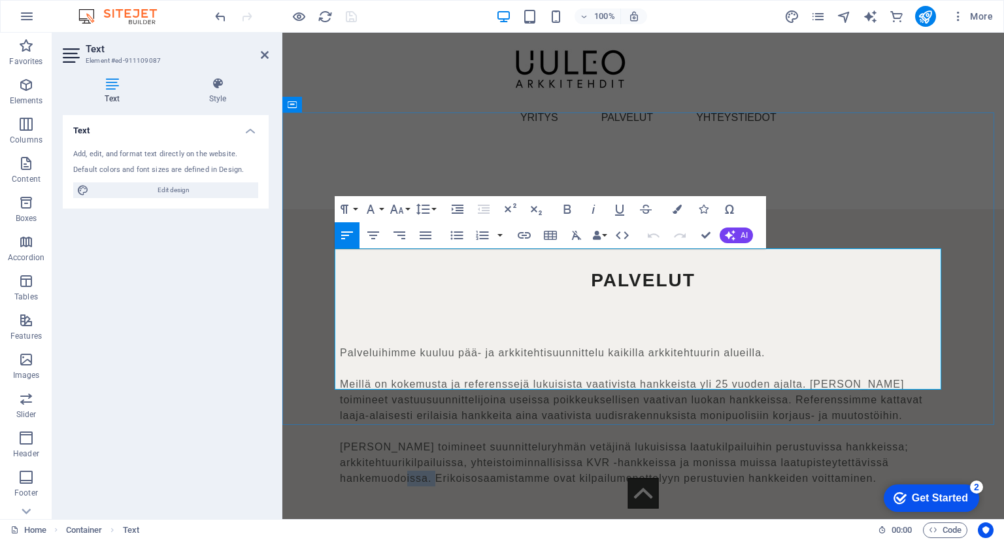
drag, startPoint x: 465, startPoint y: 381, endPoint x: 434, endPoint y: 381, distance: 31.4
click at [434, 439] on p "[PERSON_NAME] toimineet suunnitteluryhmän vetäjinä lukuisissa laatukilpailuihin…" at bounding box center [643, 462] width 607 height 47
click at [960, 209] on div "PALVELUT Palveluihimme kuuluu pää- ja arkkitehtisuunnittelu kaikilla arkkitehtu…" at bounding box center [643, 365] width 722 height 312
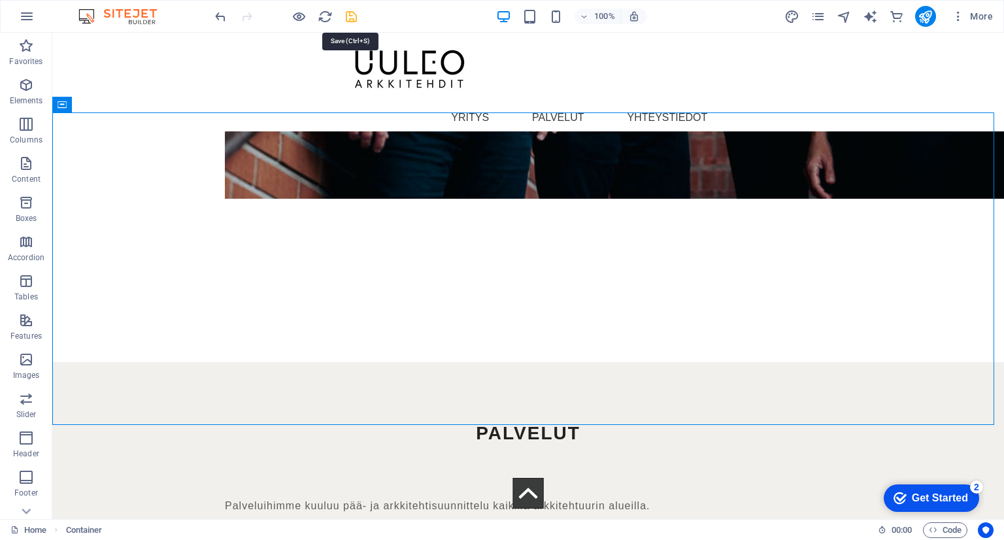
click at [350, 16] on icon "save" at bounding box center [351, 16] width 15 height 15
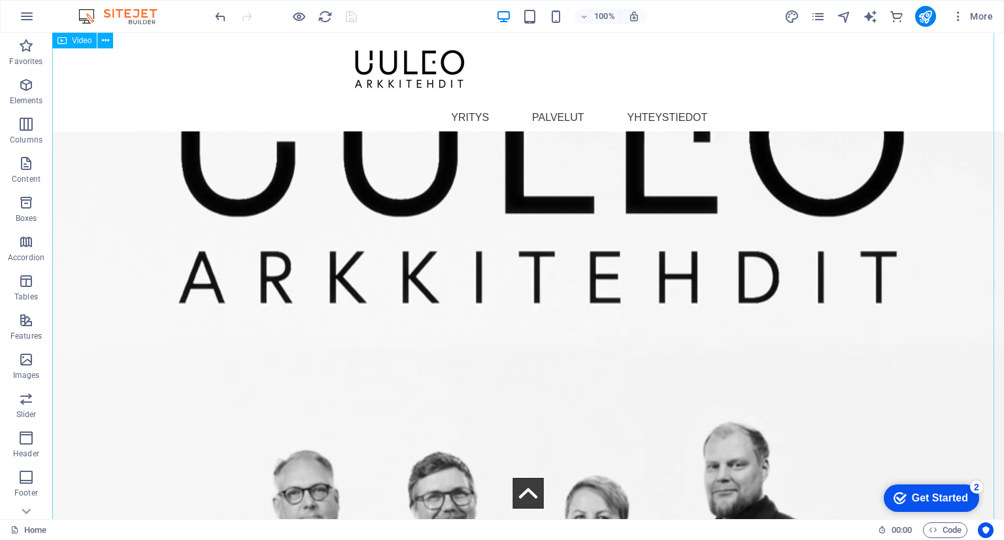
scroll to position [0, 0]
